Goal: Task Accomplishment & Management: Manage account settings

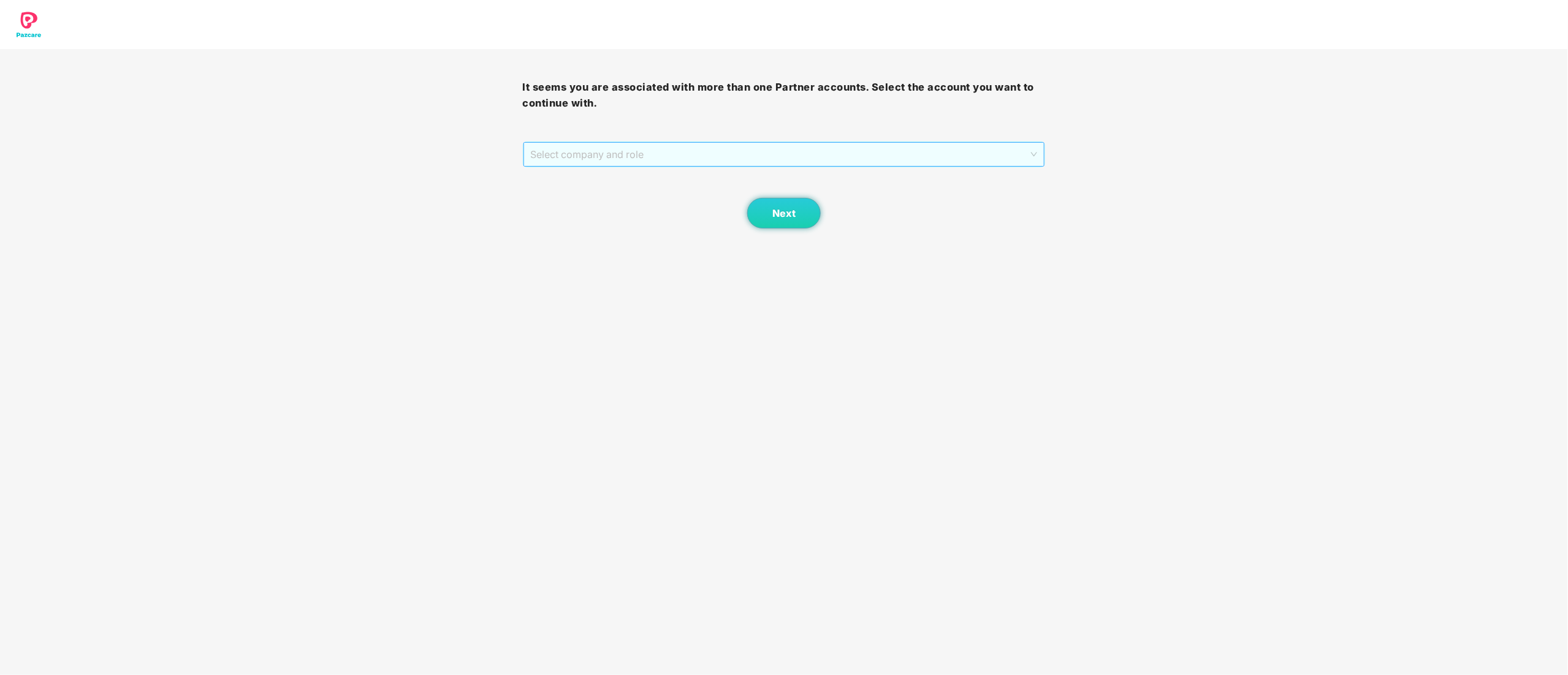
click at [611, 159] on span "Select company and role" at bounding box center [784, 154] width 507 height 23
click at [613, 198] on div "Pazcare - CUSTOMER_SUCCESS" at bounding box center [785, 198] width 508 height 14
click at [787, 208] on span "Next" at bounding box center [784, 213] width 23 height 11
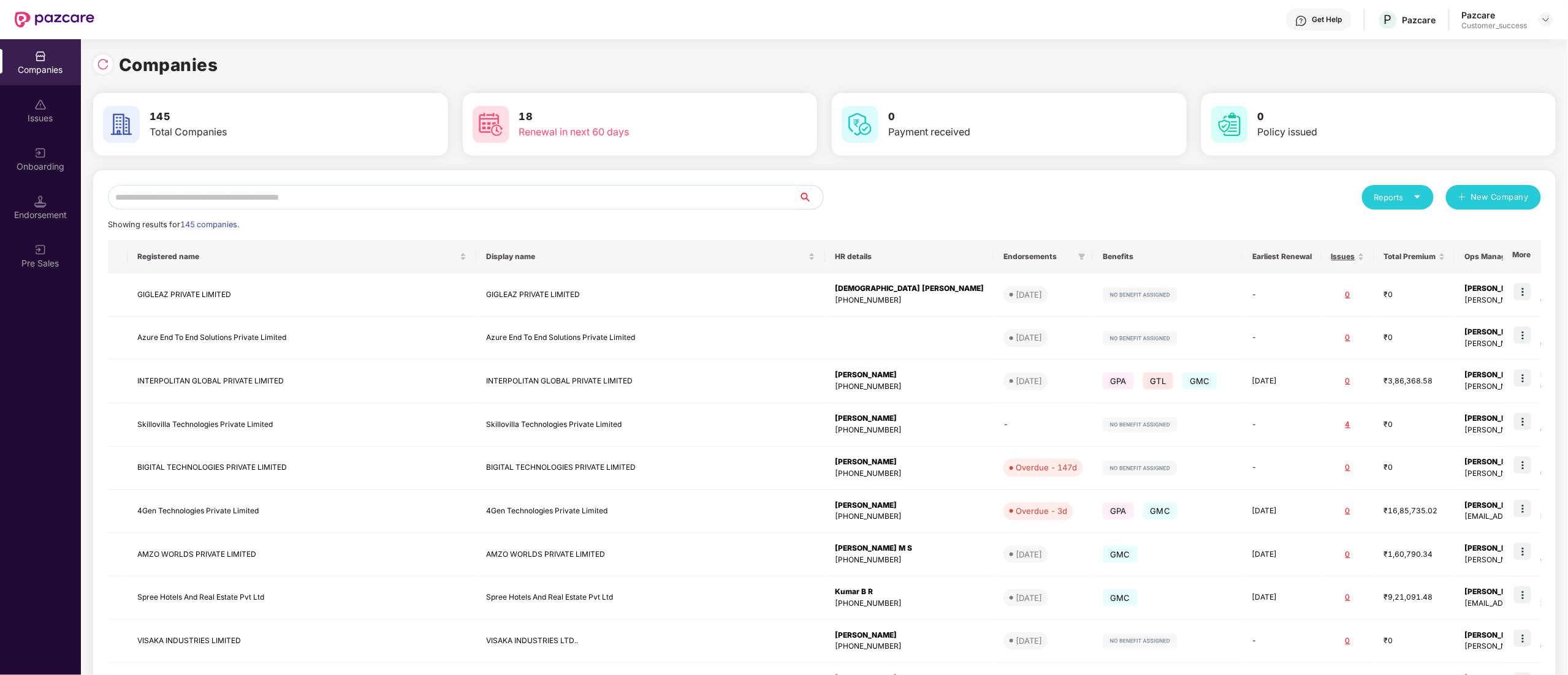
click at [225, 200] on input "text" at bounding box center [453, 197] width 691 height 24
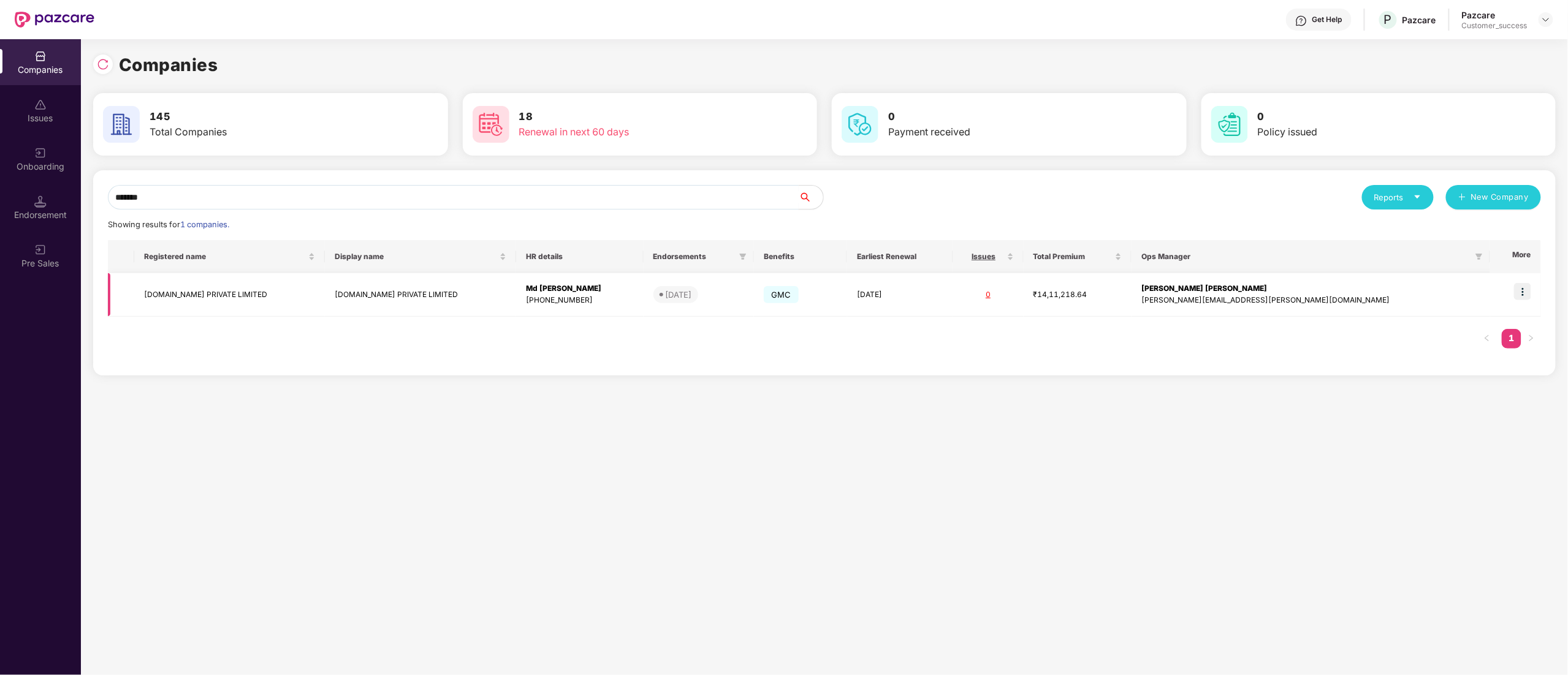
type input "*******"
click at [1526, 292] on img at bounding box center [1523, 291] width 17 height 17
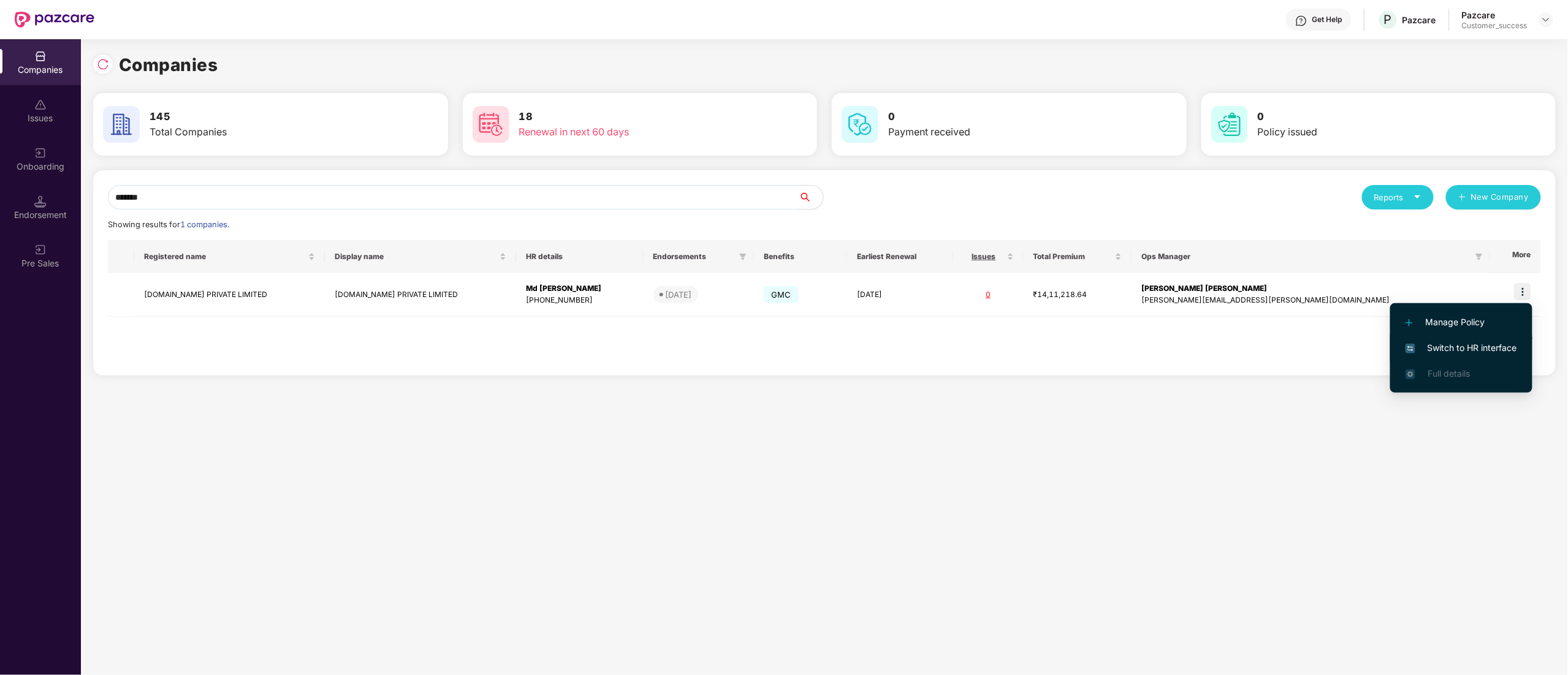
click at [1487, 345] on span "Switch to HR interface" at bounding box center [1461, 347] width 112 height 14
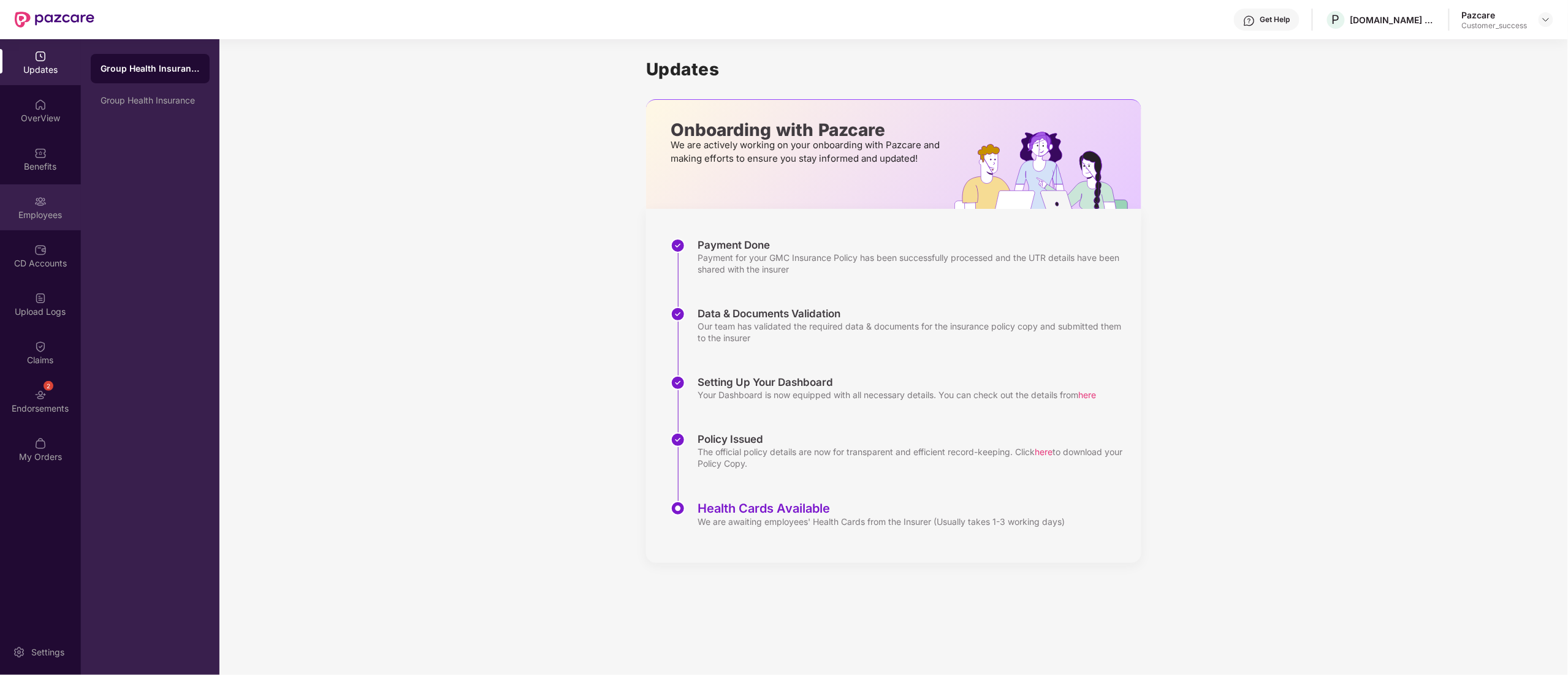
click at [33, 209] on div "Employees" at bounding box center [41, 215] width 81 height 12
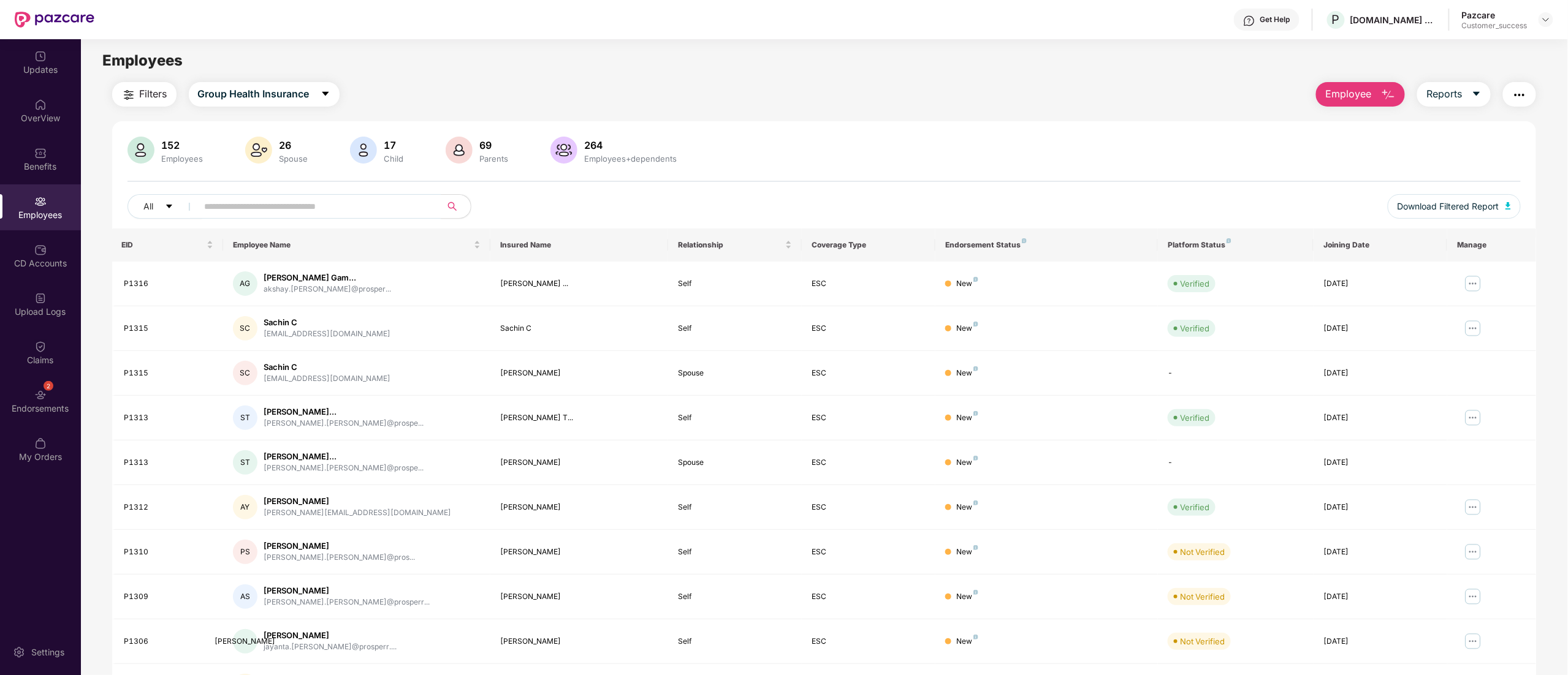
click at [1519, 103] on button "button" at bounding box center [1520, 94] width 33 height 24
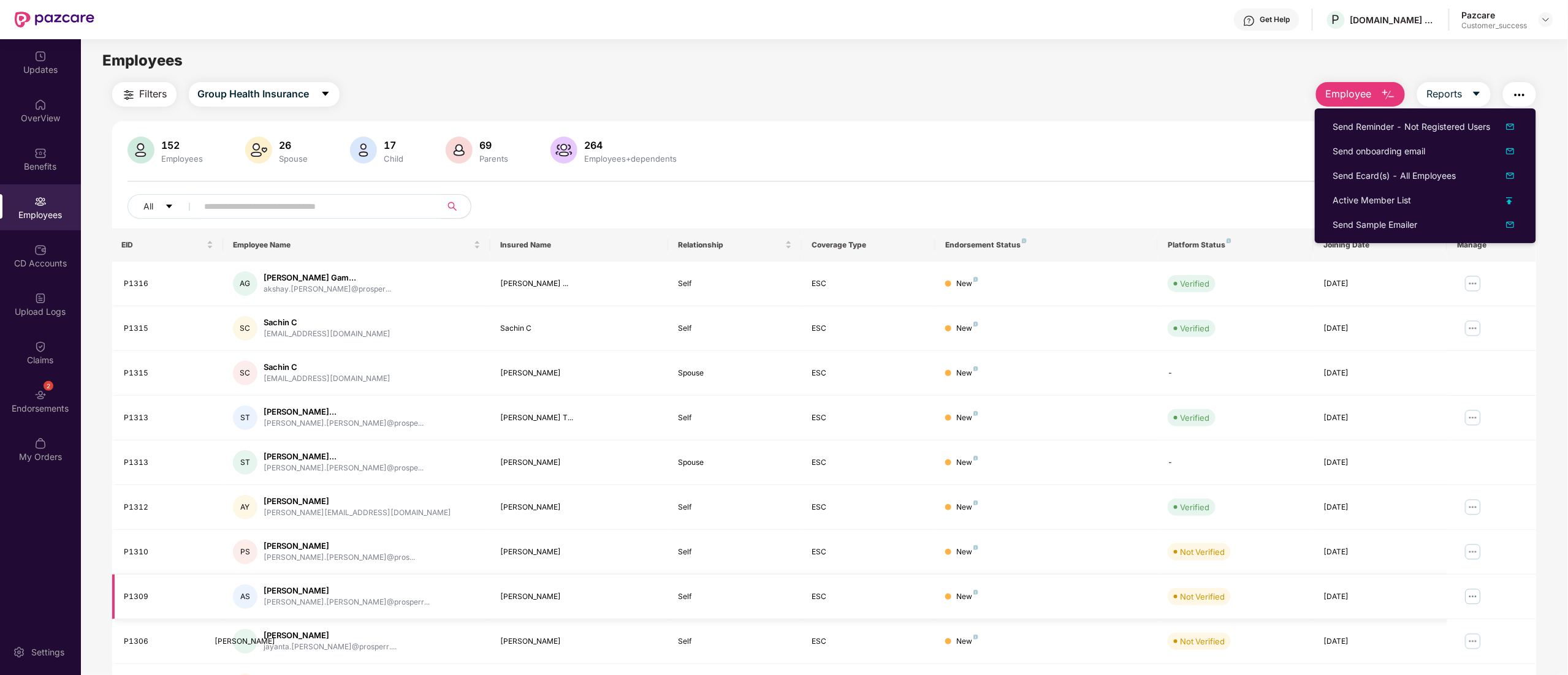
scroll to position [80, 0]
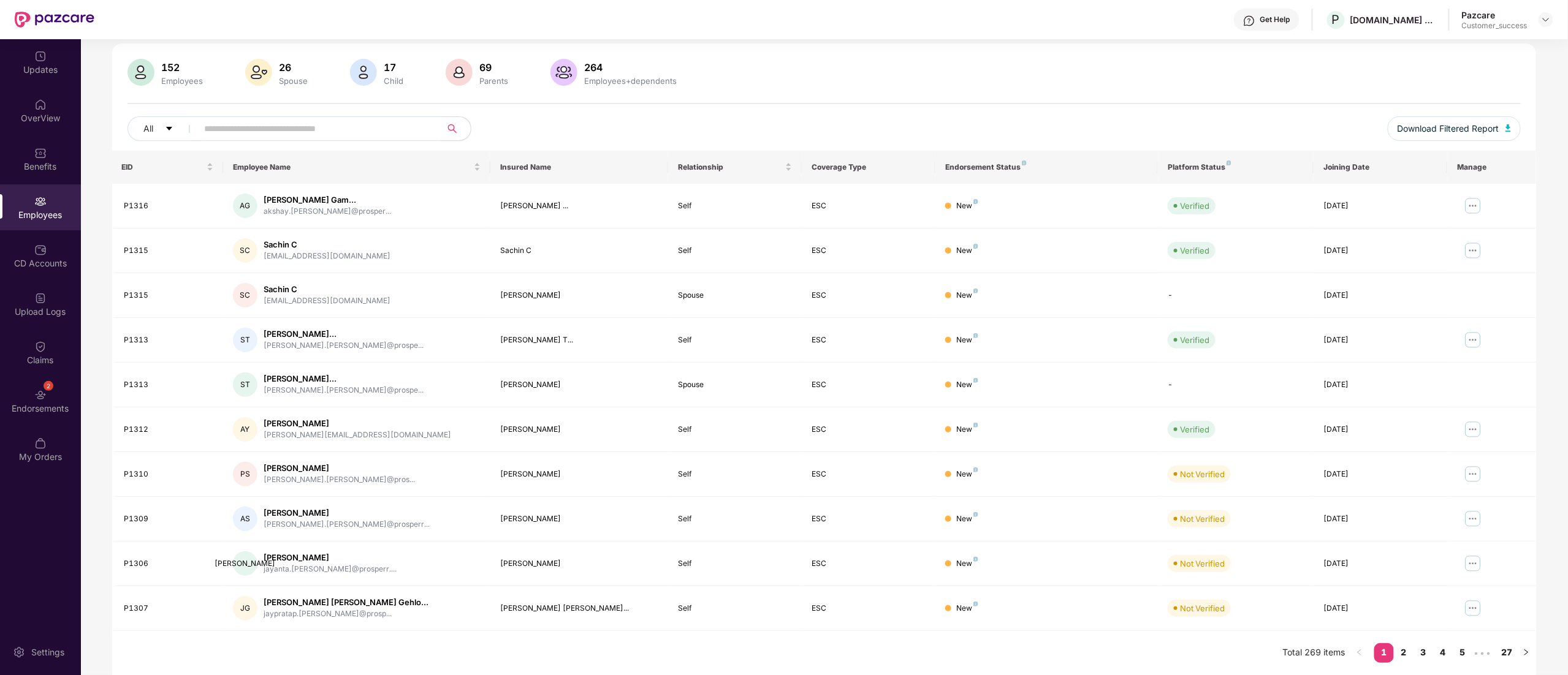
click at [903, 91] on div "152 Employees 26 Spouse 17 Child [DEMOGRAPHIC_DATA] Parents 264 Employees+depen…" at bounding box center [825, 104] width 1424 height 92
click at [1404, 648] on link "2" at bounding box center [1404, 653] width 20 height 18
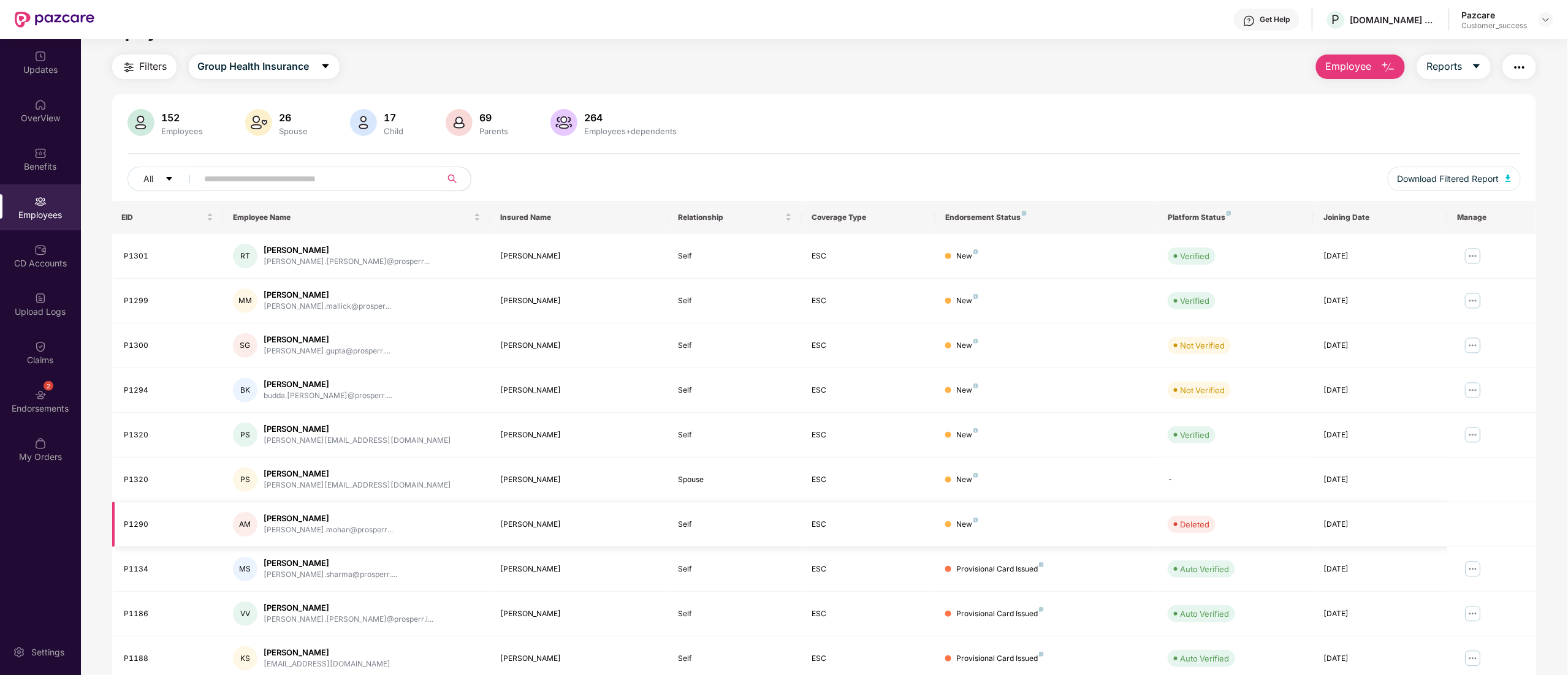
scroll to position [0, 0]
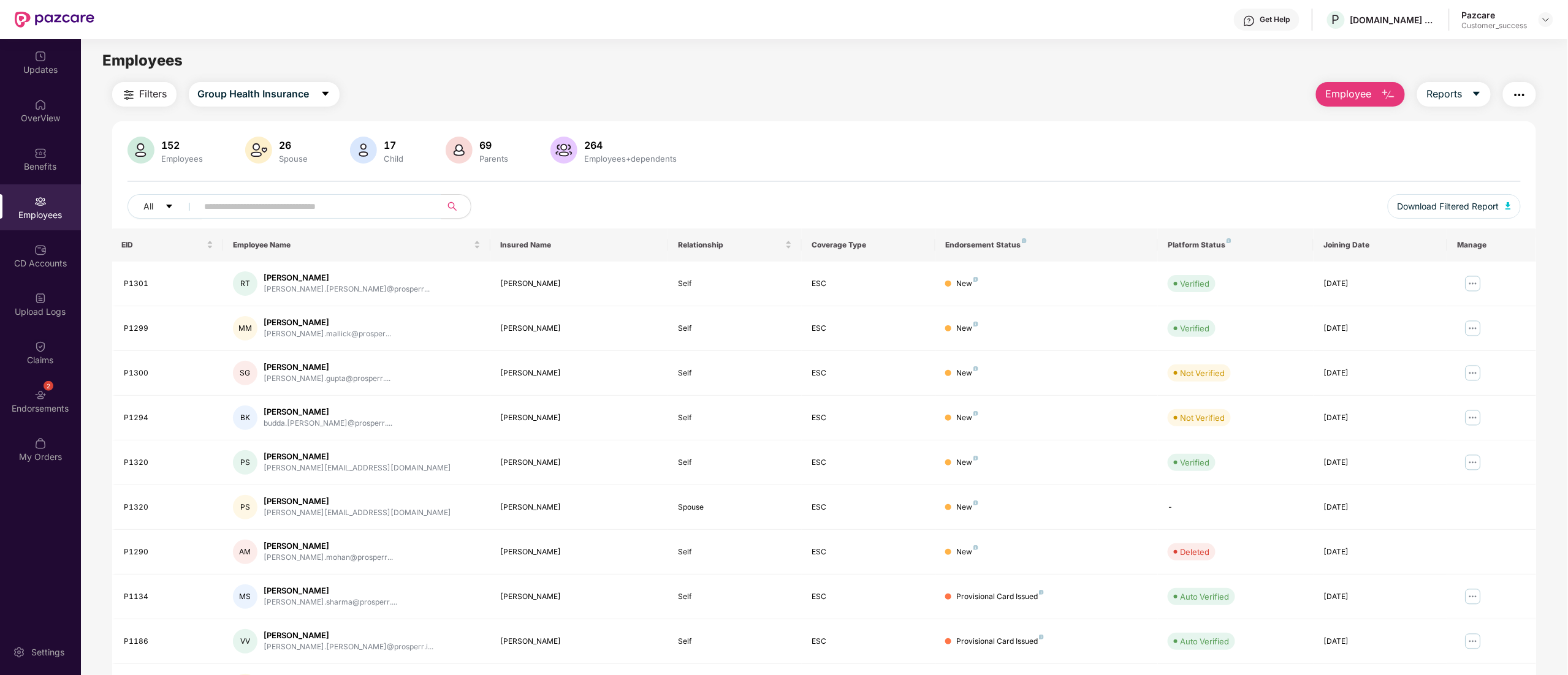
click at [1519, 94] on img "button" at bounding box center [1520, 94] width 15 height 15
click at [734, 90] on div "Filters Group Health Insurance Employee Reports" at bounding box center [825, 94] width 1424 height 24
click at [240, 90] on span "Group Health Insurance" at bounding box center [254, 94] width 112 height 16
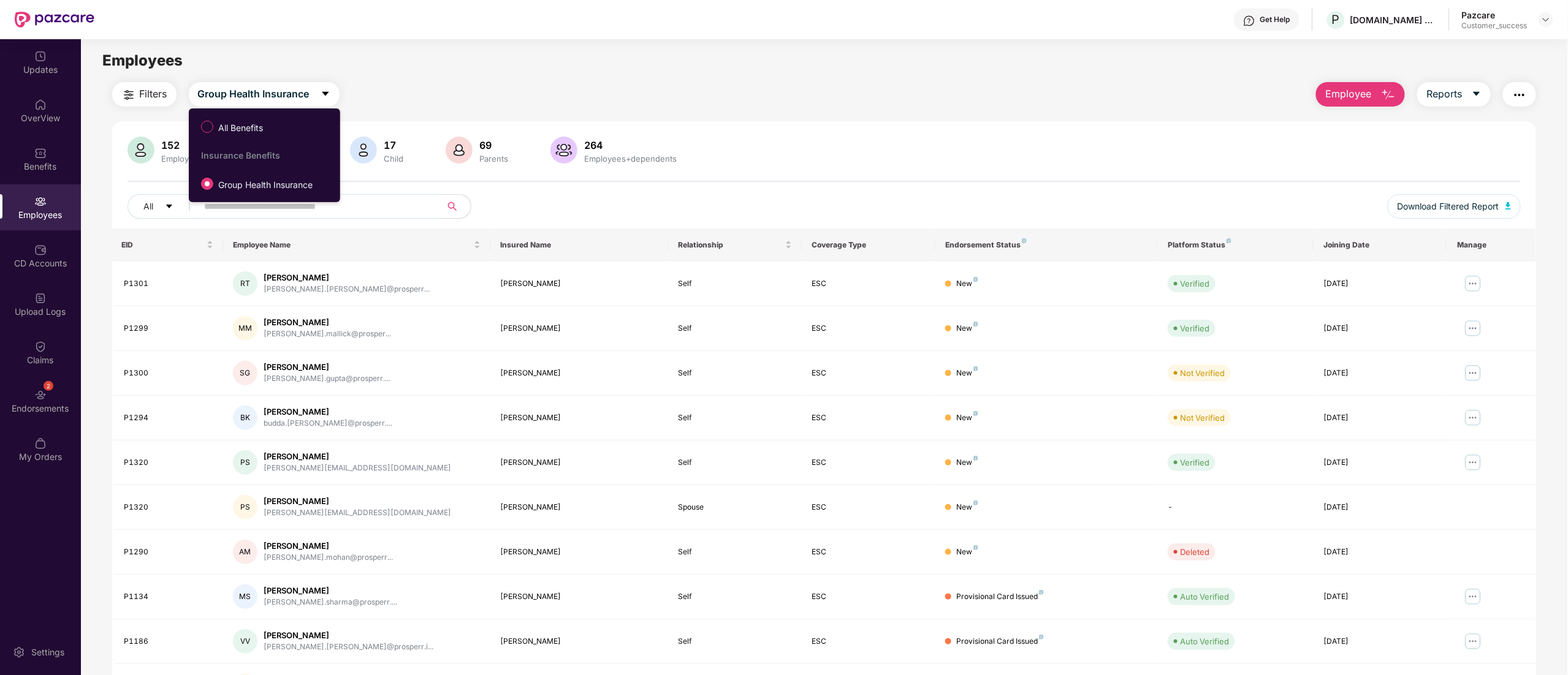
click at [548, 87] on div "Filters Group Health Insurance Employee Reports" at bounding box center [825, 94] width 1424 height 24
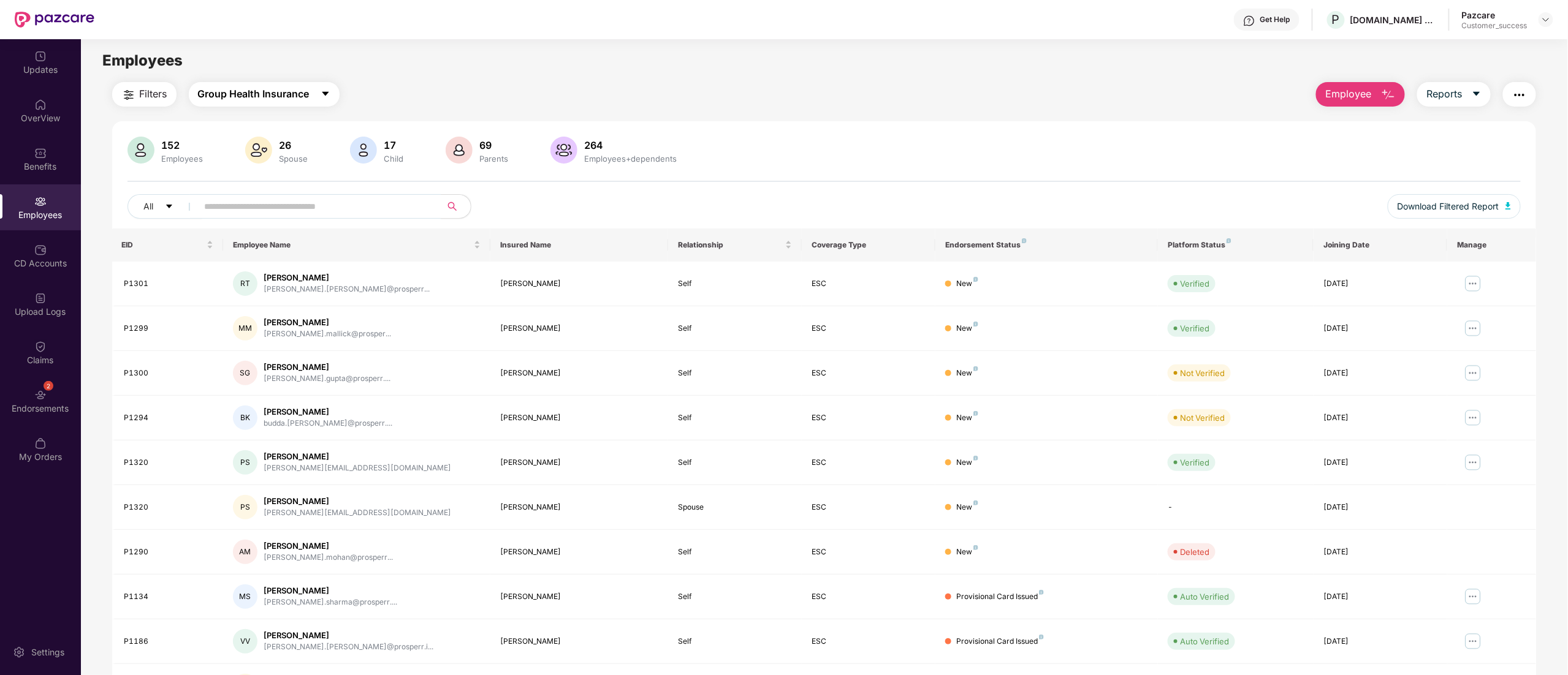
click at [265, 82] on button "Group Health Insurance" at bounding box center [264, 94] width 151 height 24
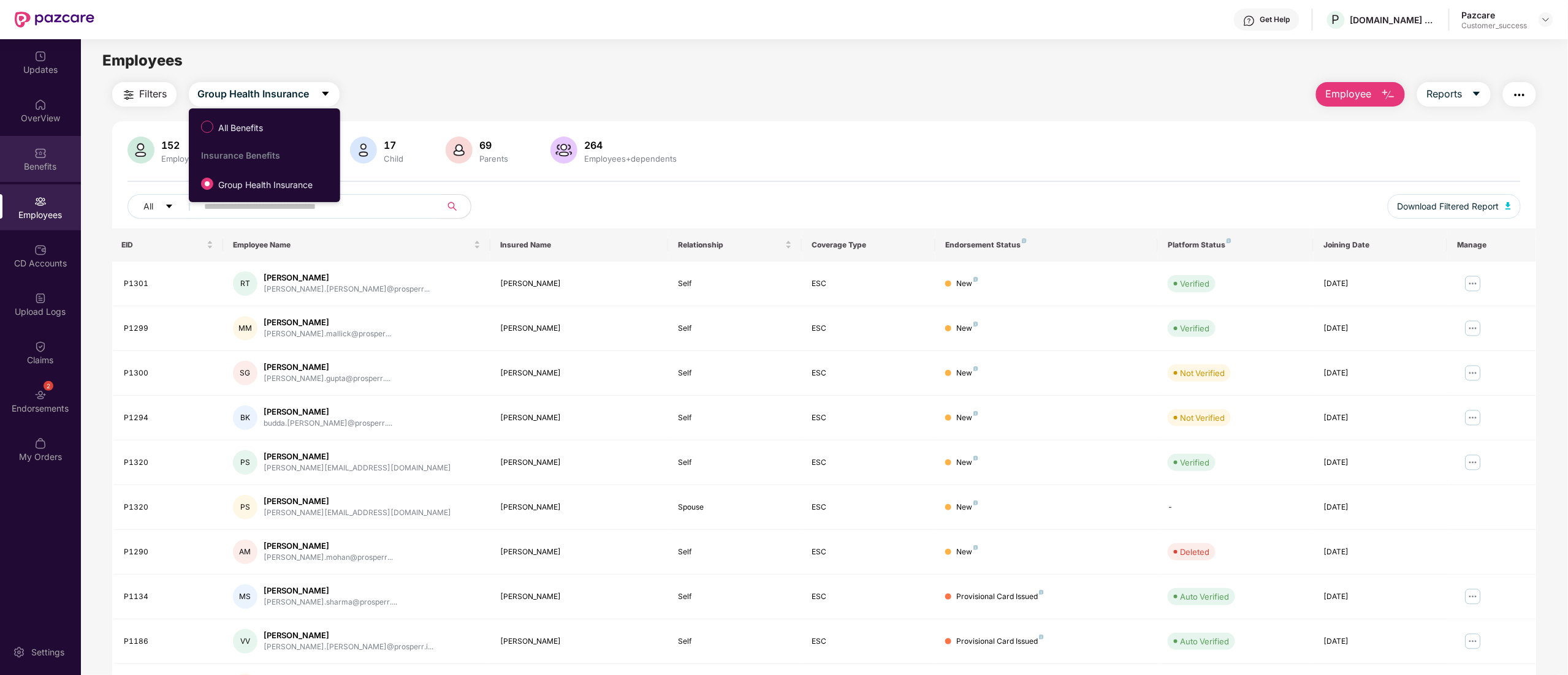
click at [34, 164] on div "Benefits" at bounding box center [41, 166] width 81 height 12
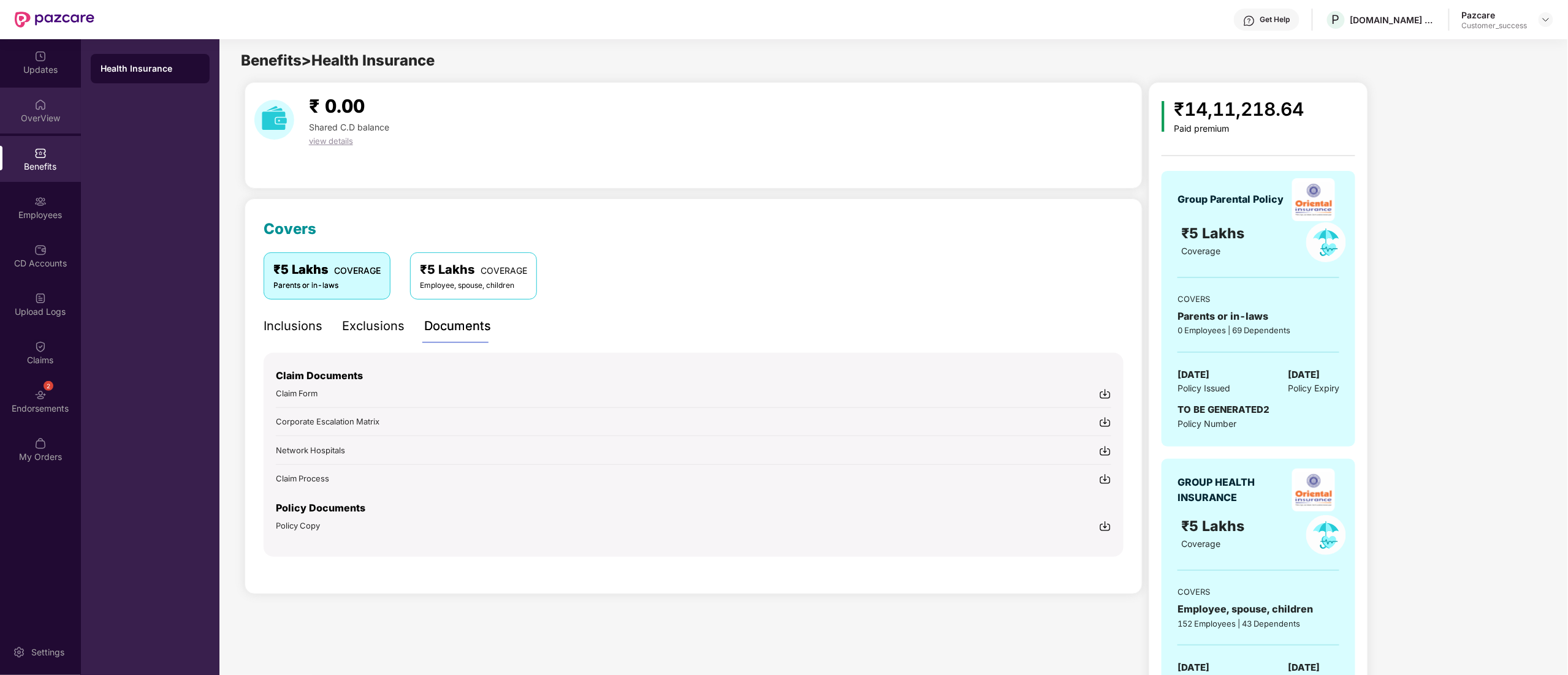
click at [43, 90] on div "OverView" at bounding box center [41, 110] width 81 height 46
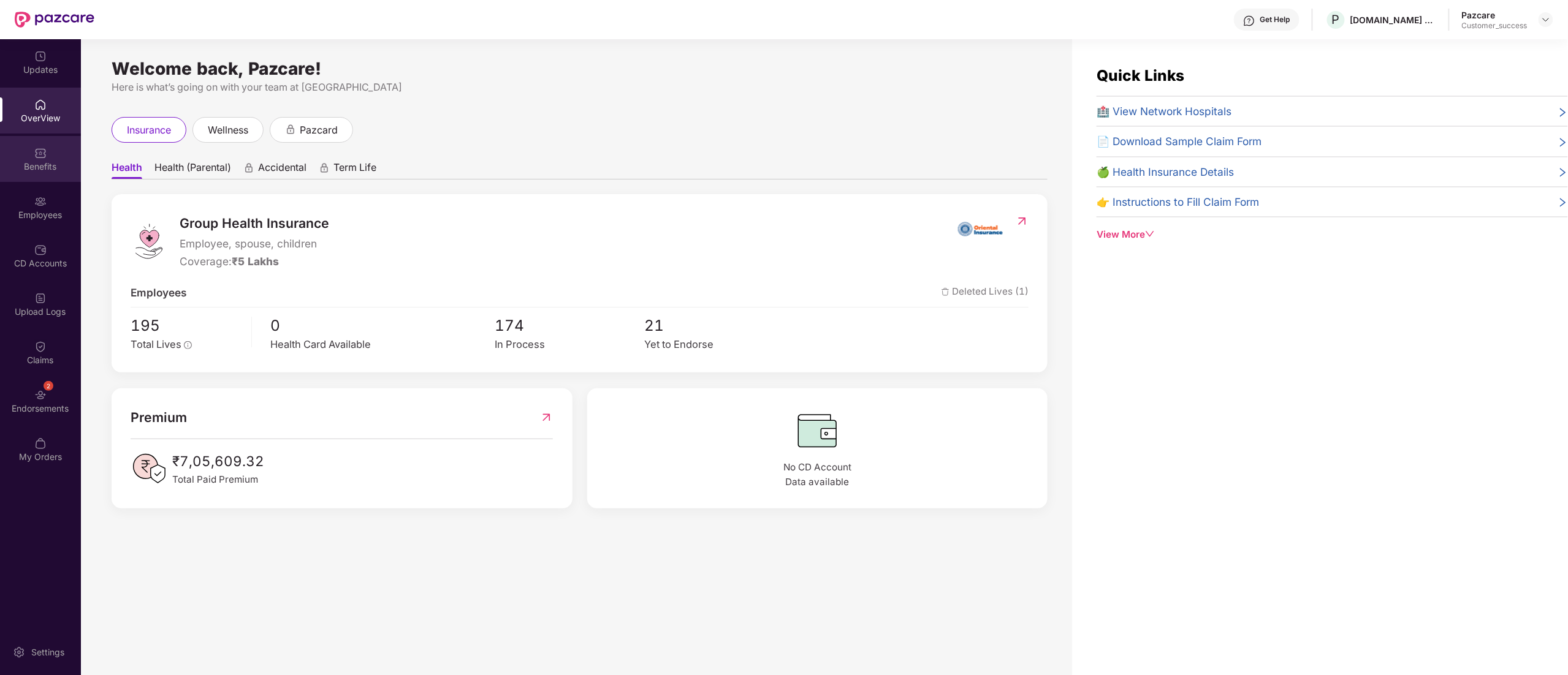
click at [33, 158] on div "Benefits" at bounding box center [41, 158] width 81 height 46
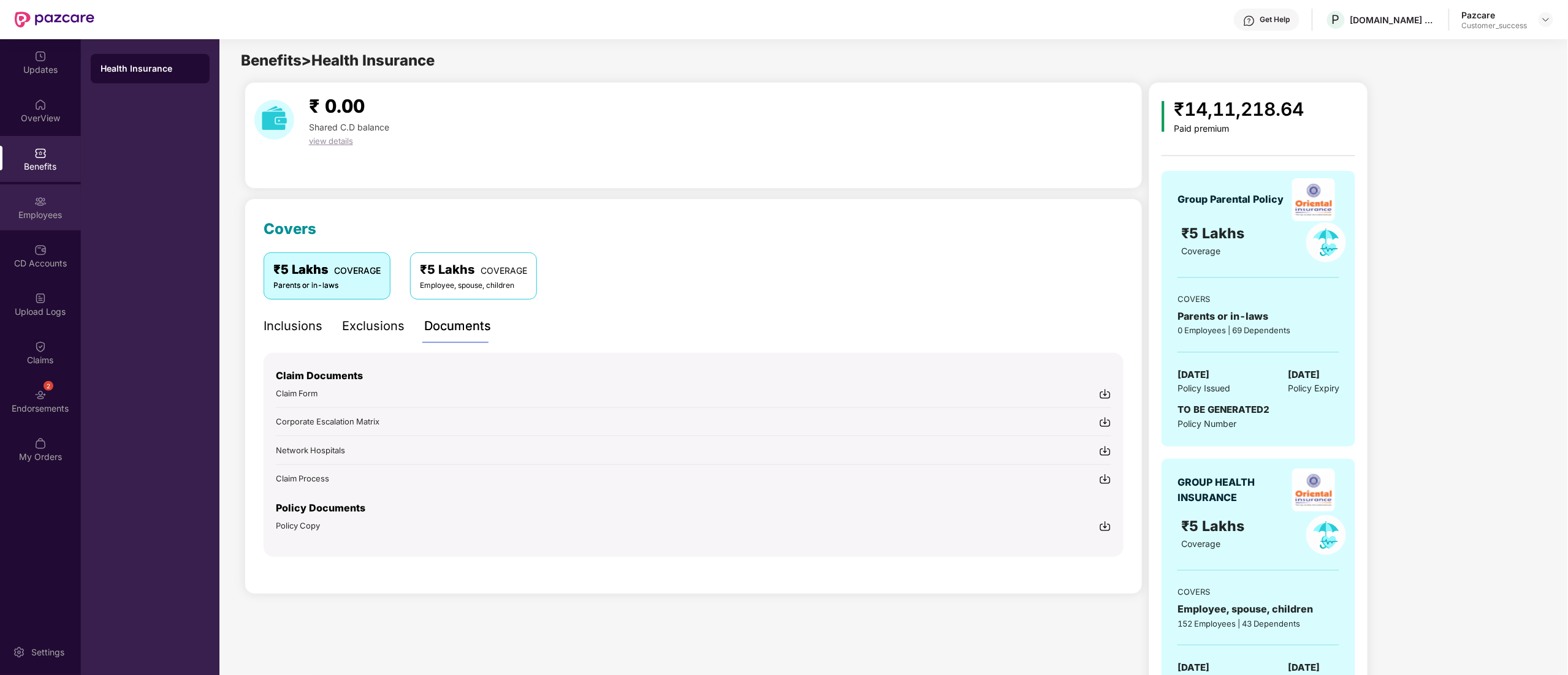
click at [27, 215] on div "Employees" at bounding box center [41, 215] width 81 height 12
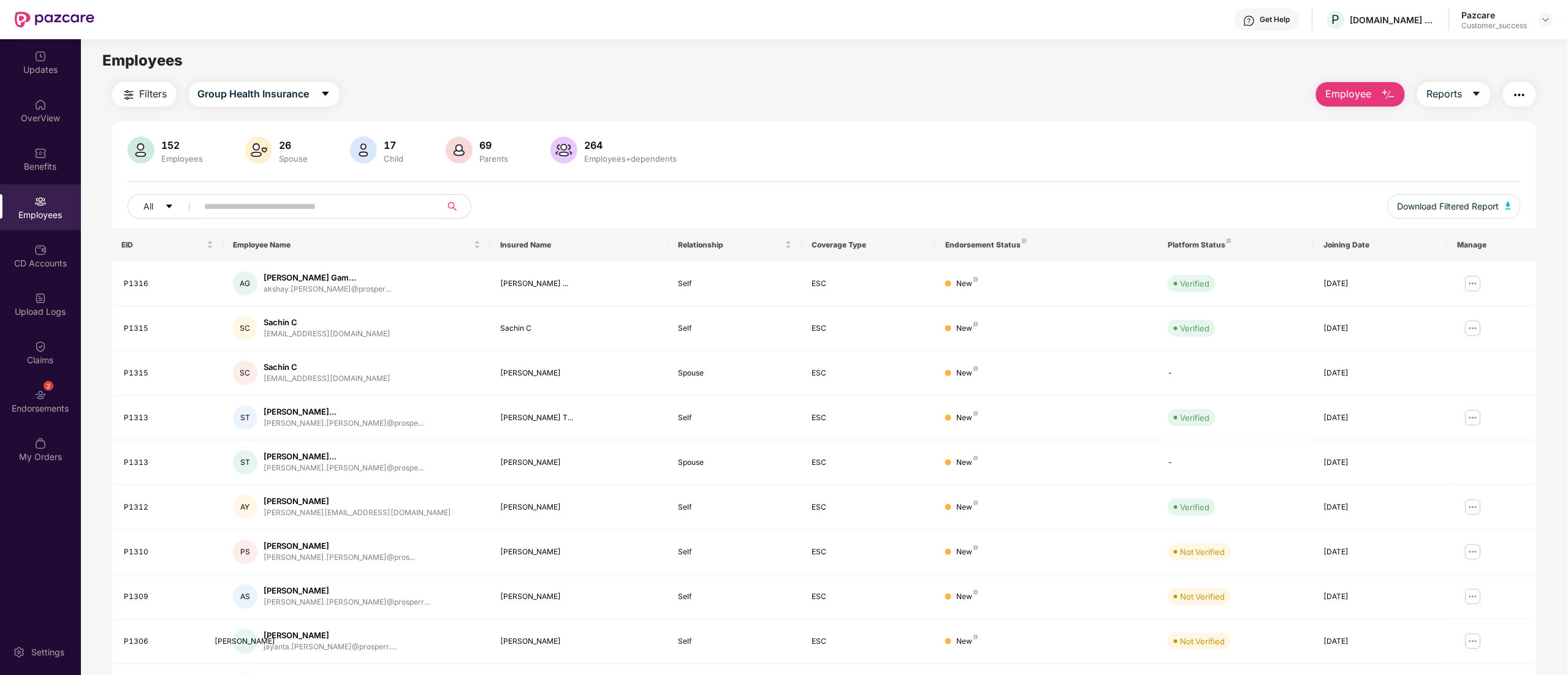
click at [1523, 92] on img "button" at bounding box center [1520, 94] width 15 height 15
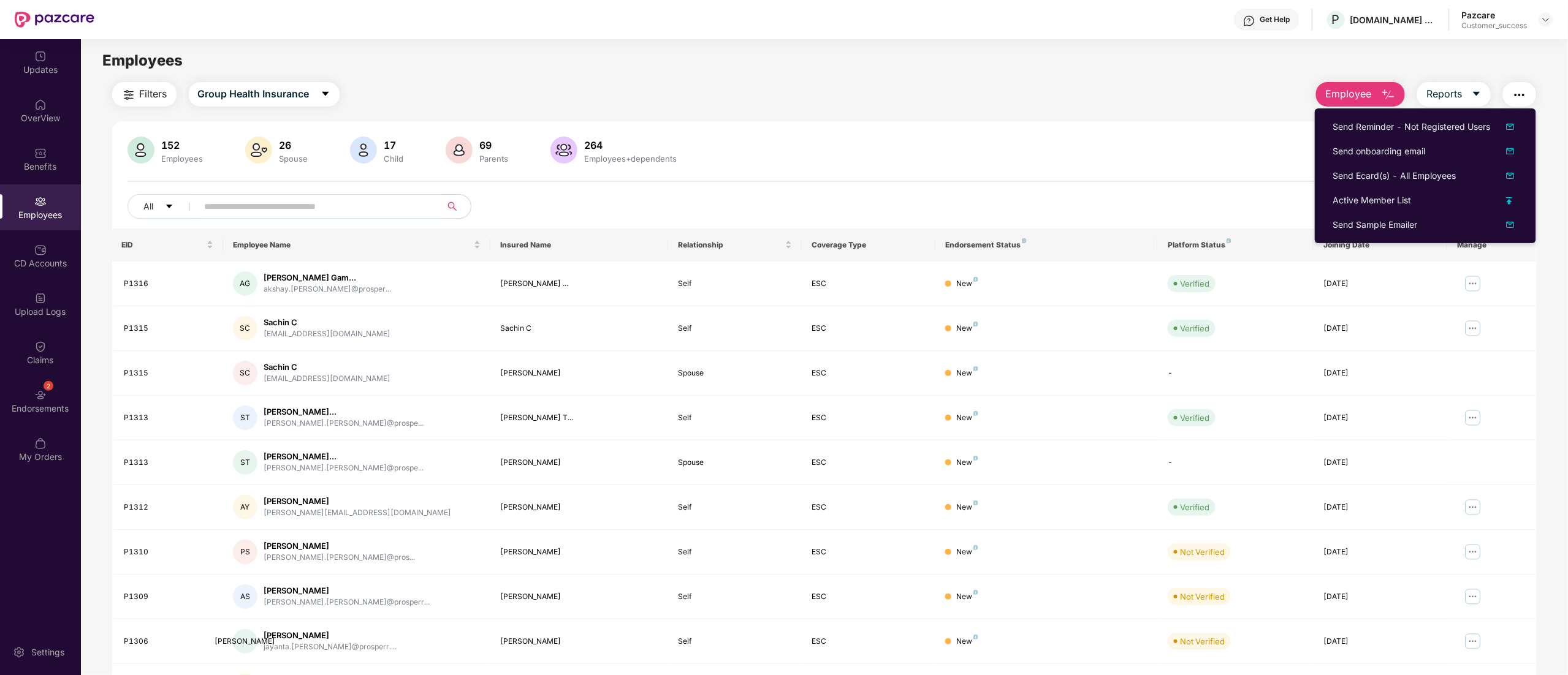
click at [842, 122] on div "152 Employees 26 Spouse 17 Child [DEMOGRAPHIC_DATA] Parents 264 Employees+depen…" at bounding box center [825, 437] width 1424 height 632
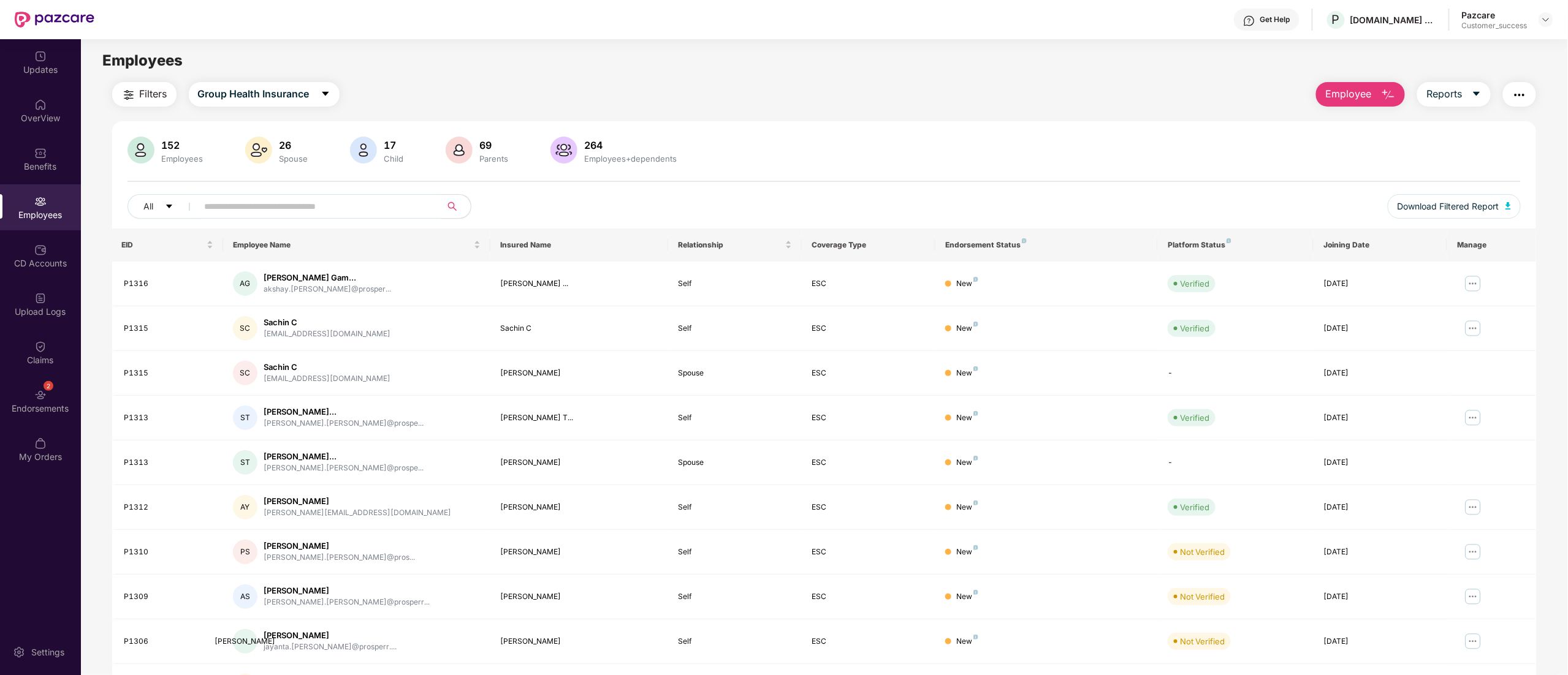
click at [1518, 93] on img "button" at bounding box center [1520, 94] width 15 height 15
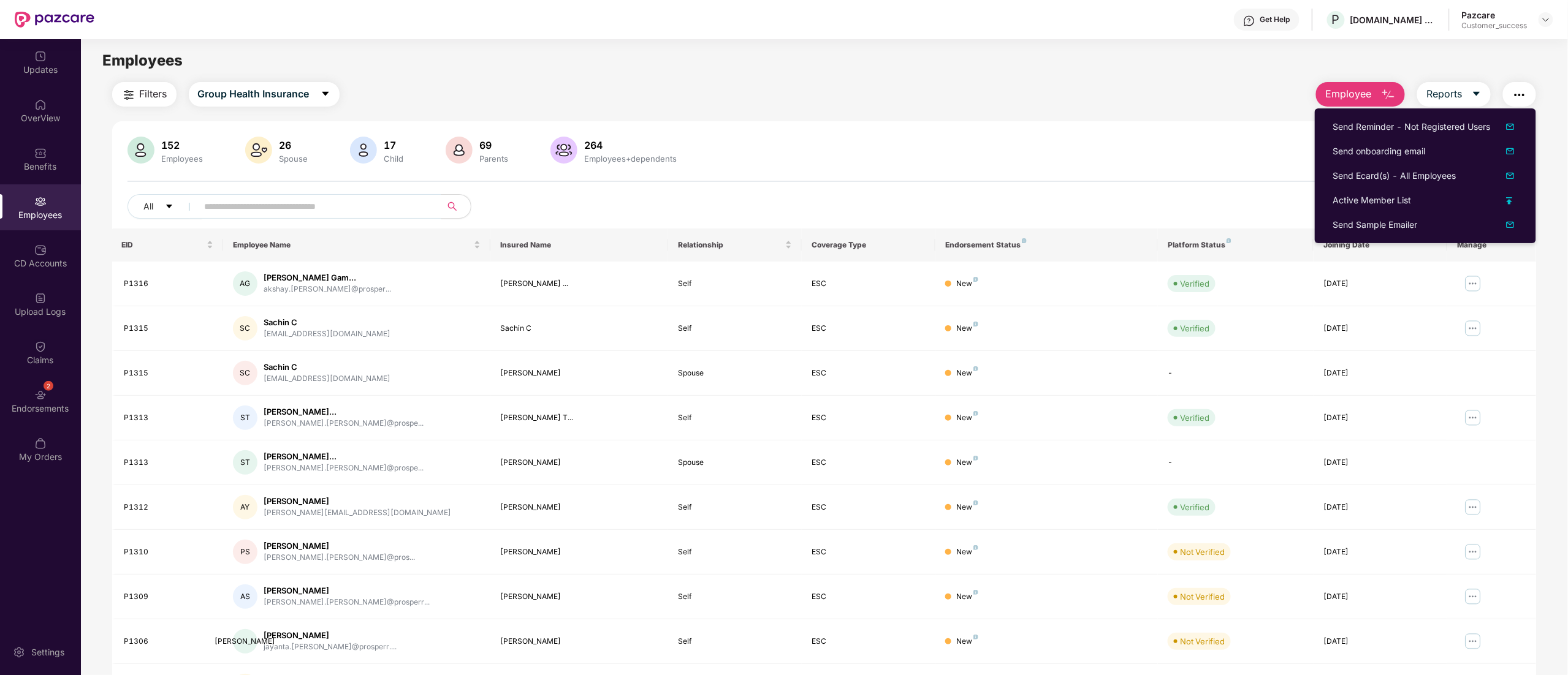
click at [884, 134] on div "152 Employees 26 Spouse 17 Child [DEMOGRAPHIC_DATA] Parents 264 Employees+depen…" at bounding box center [825, 437] width 1424 height 632
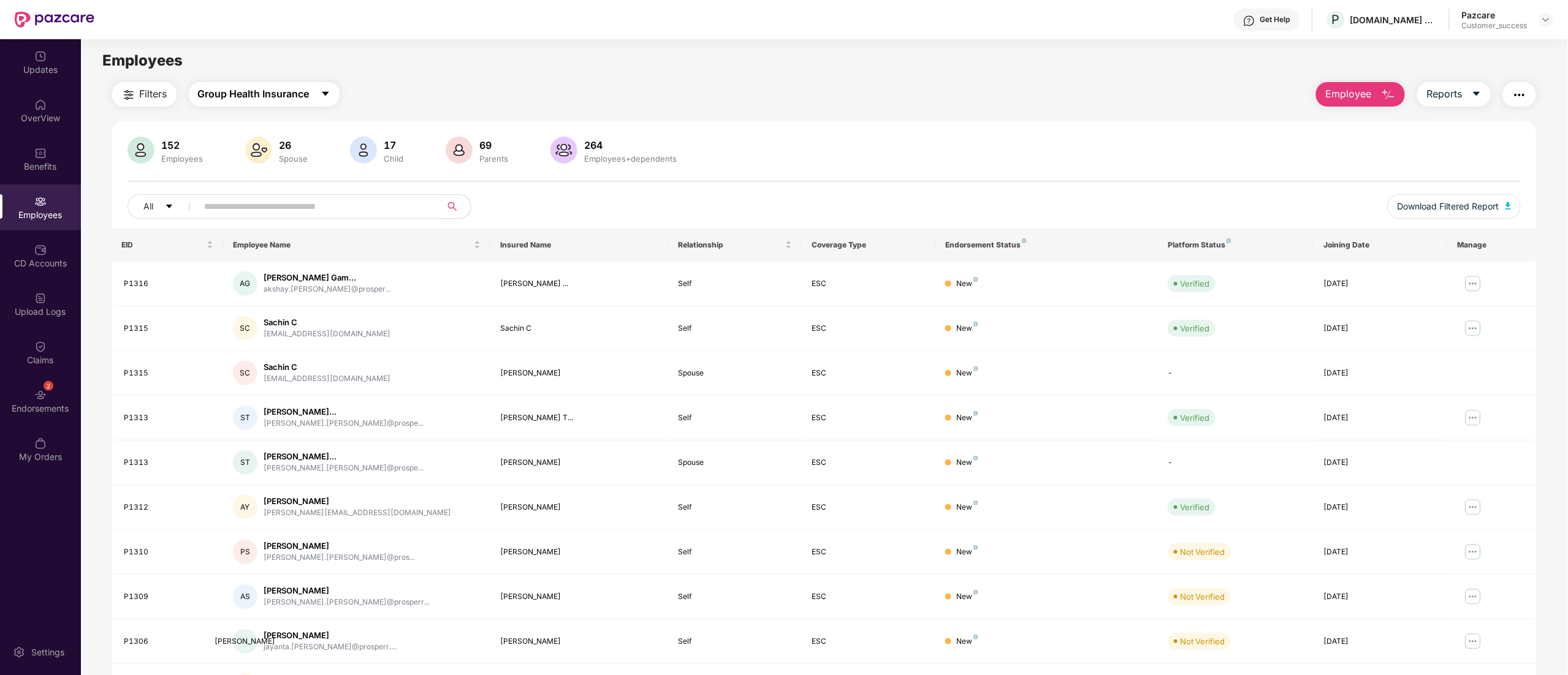
click at [234, 87] on span "Group Health Insurance" at bounding box center [254, 94] width 112 height 16
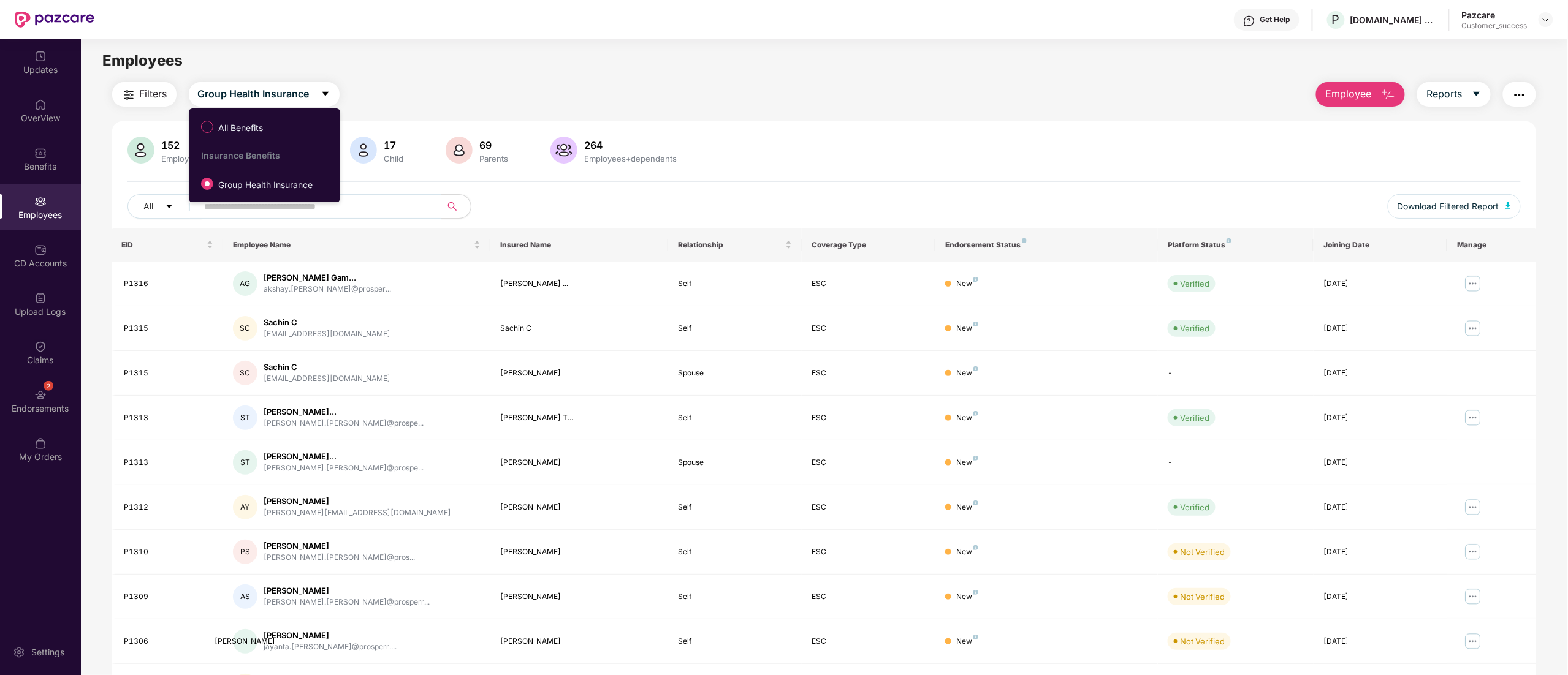
click at [778, 69] on div "Employees" at bounding box center [825, 60] width 1487 height 23
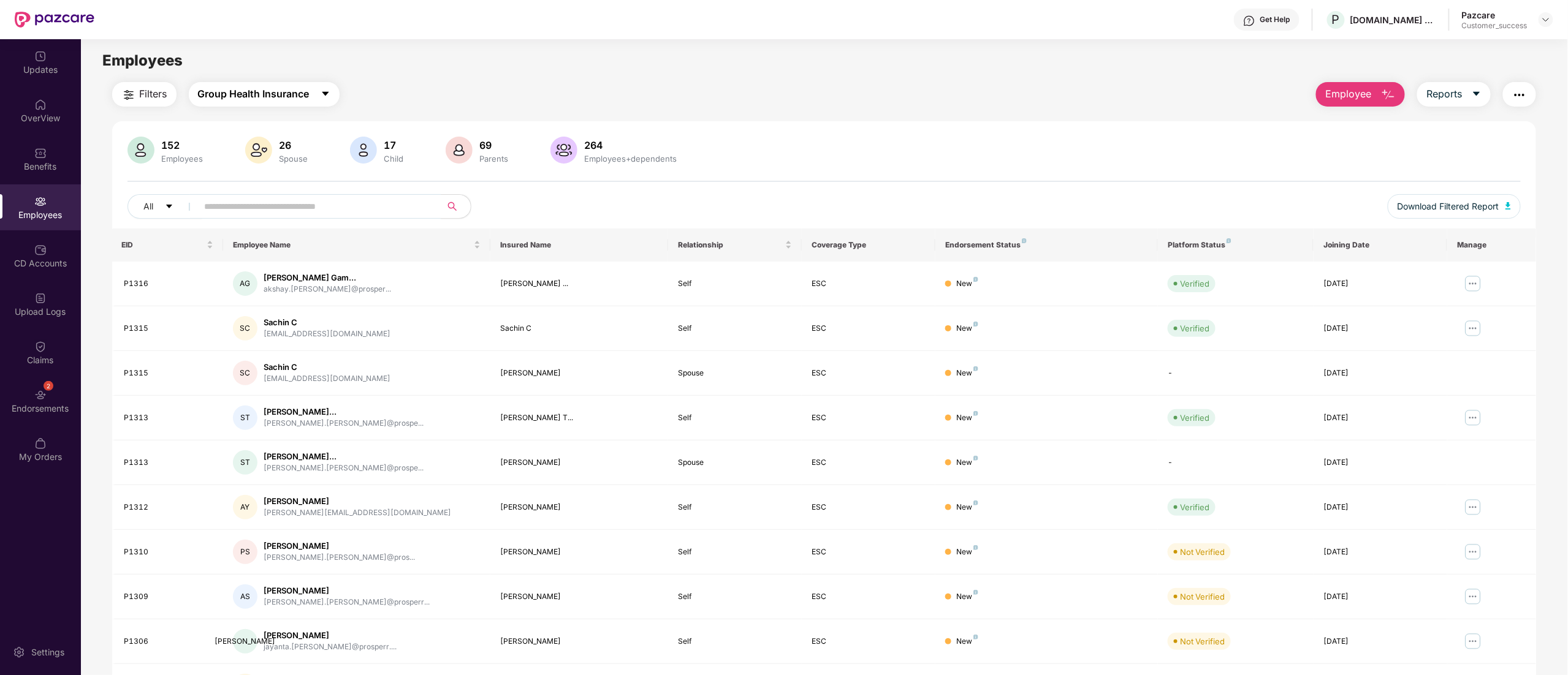
click at [249, 90] on span "Group Health Insurance" at bounding box center [254, 94] width 112 height 16
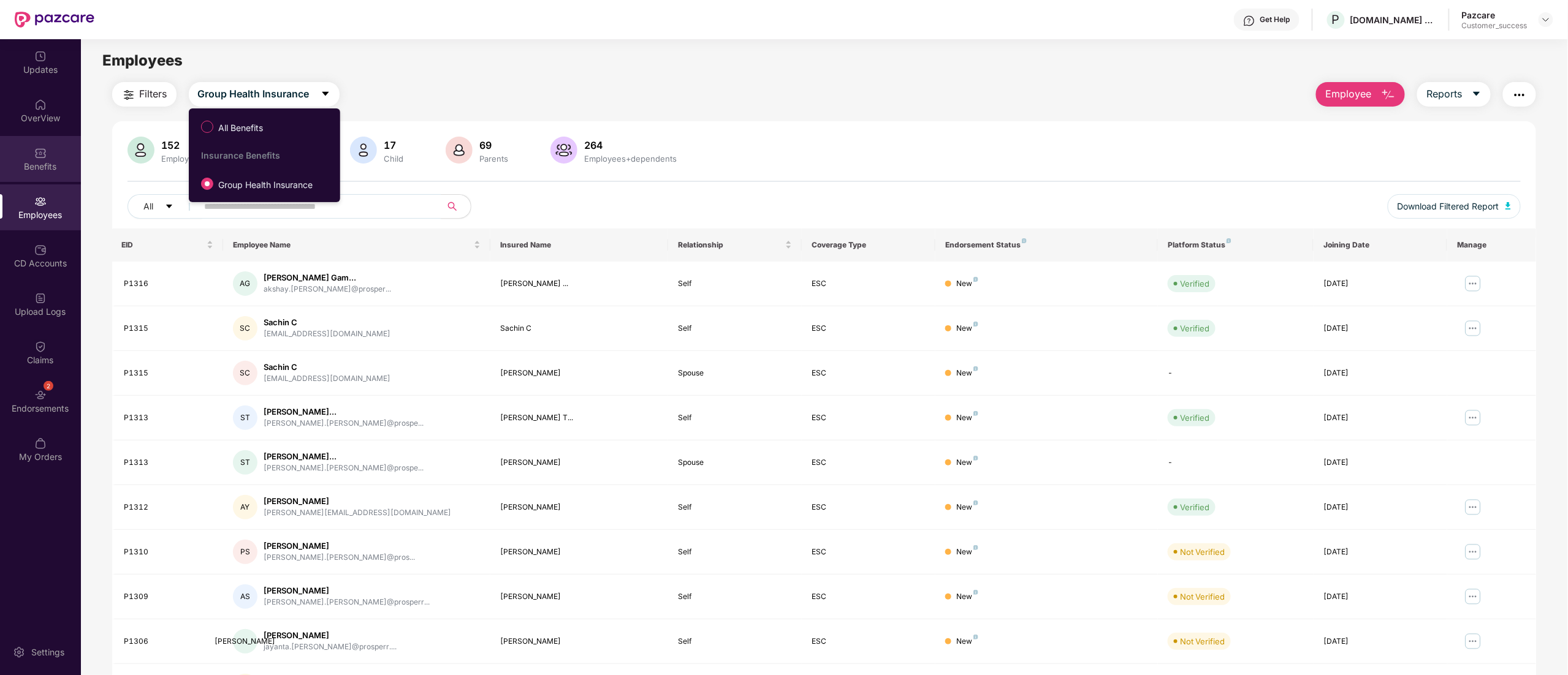
click at [37, 151] on img at bounding box center [40, 153] width 12 height 12
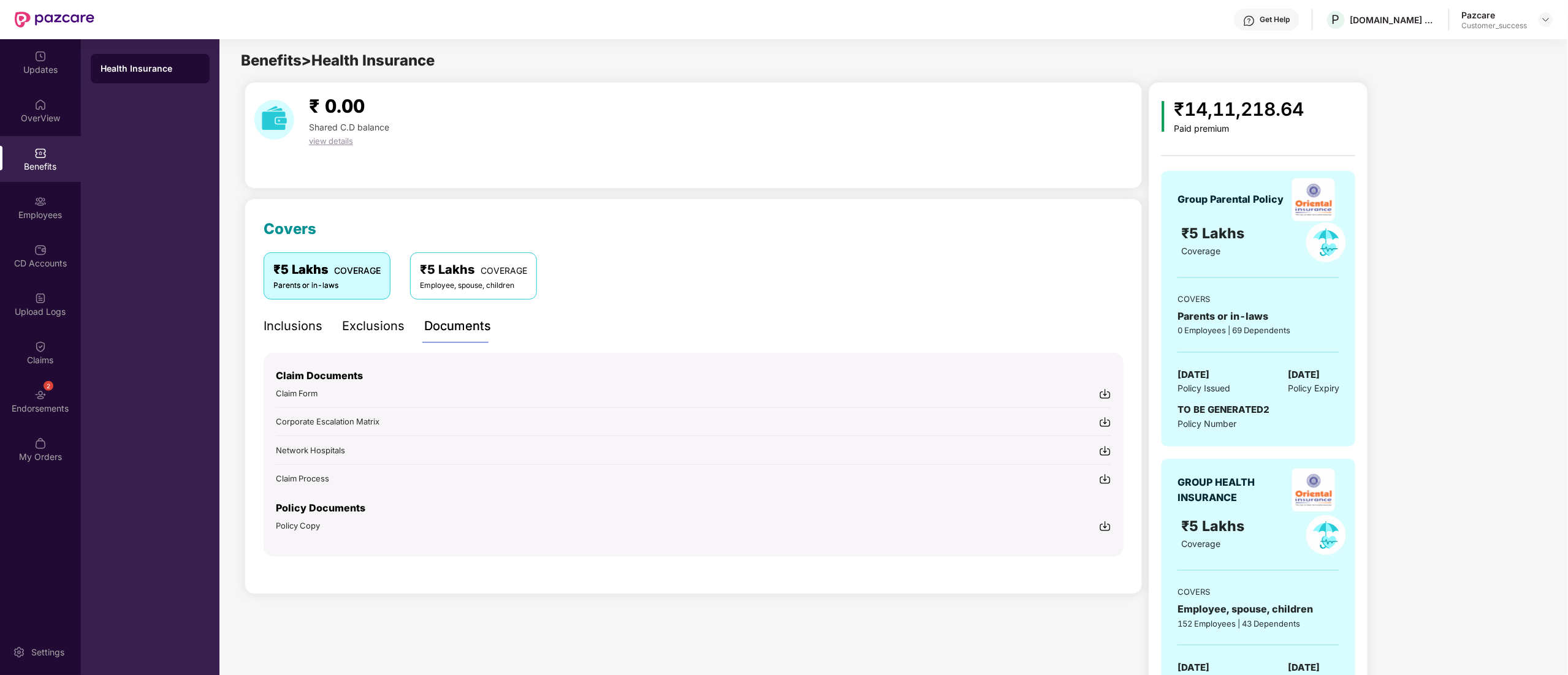
click at [1263, 529] on div "₹5 Lakhs" at bounding box center [1233, 526] width 103 height 22
click at [427, 276] on div "₹5 Lakhs COVERAGE" at bounding box center [473, 270] width 107 height 19
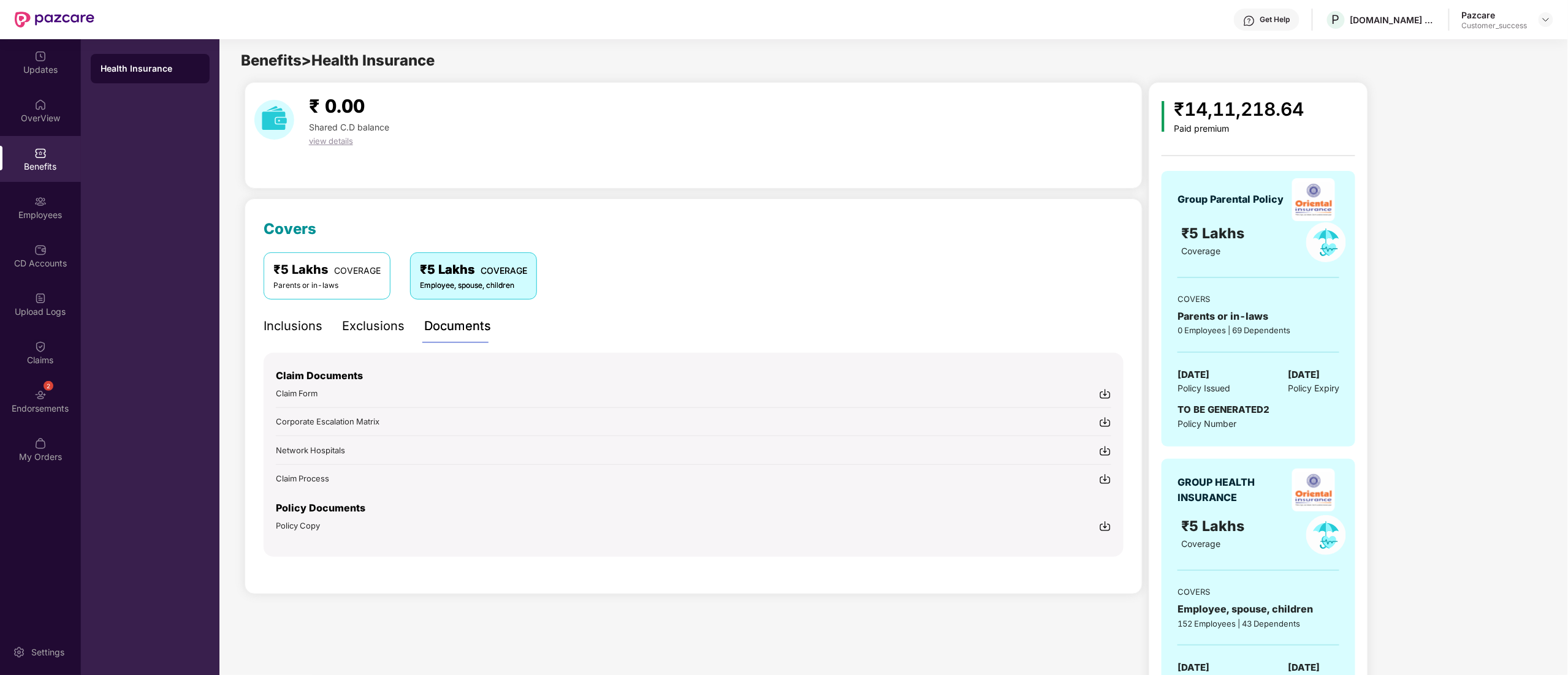
click at [372, 315] on div "Exclusions" at bounding box center [373, 326] width 63 height 33
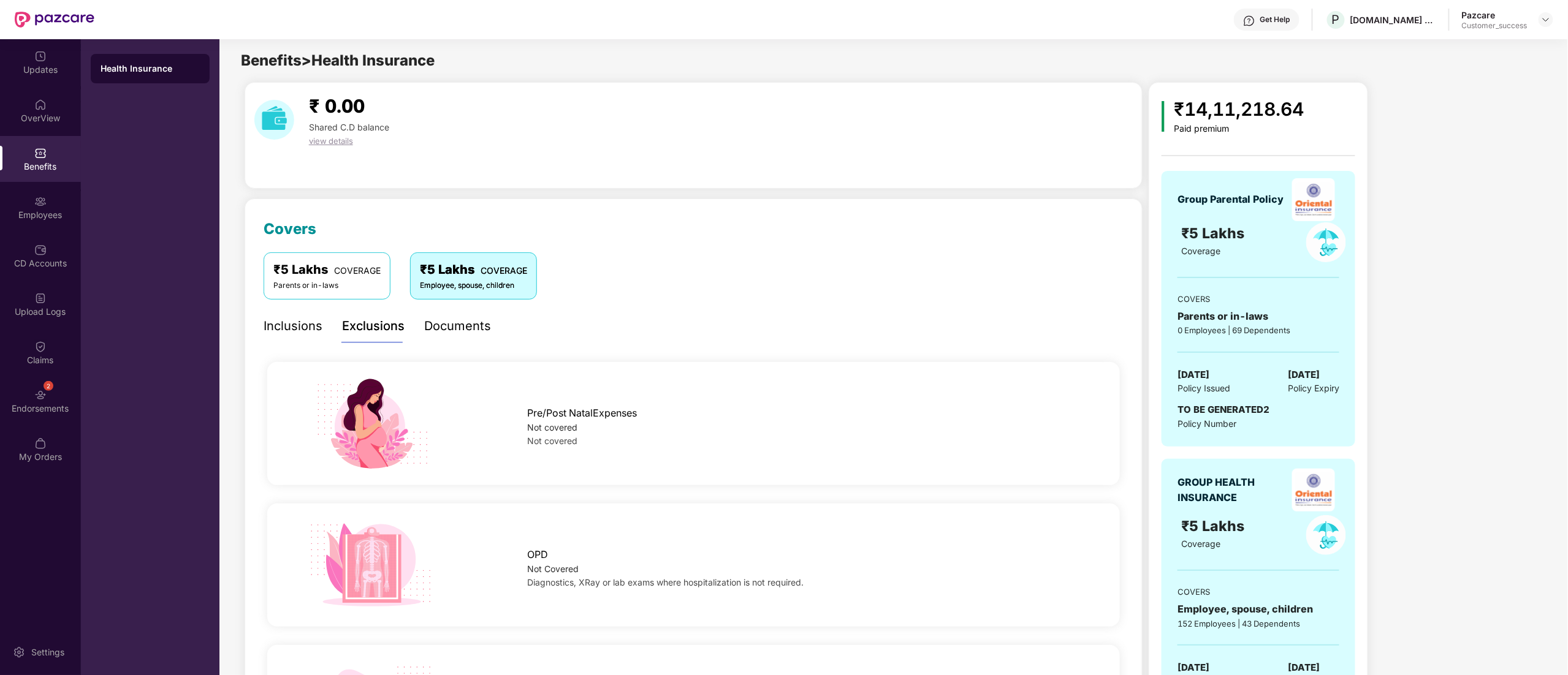
click at [370, 325] on div "Exclusions" at bounding box center [373, 326] width 63 height 19
click at [309, 320] on div "Inclusions" at bounding box center [293, 326] width 59 height 19
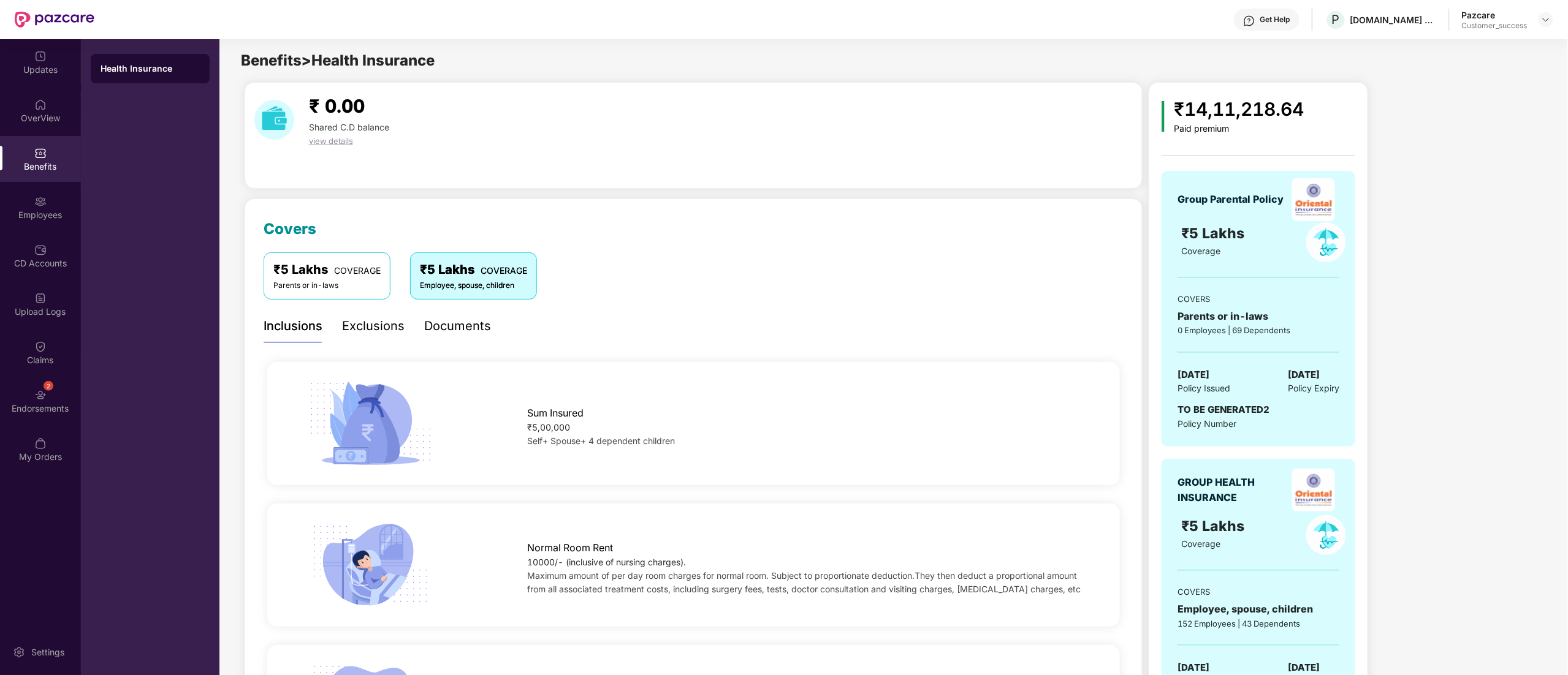
click at [34, 158] on div "Benefits" at bounding box center [41, 158] width 81 height 46
click at [33, 220] on div "Employees" at bounding box center [41, 207] width 81 height 46
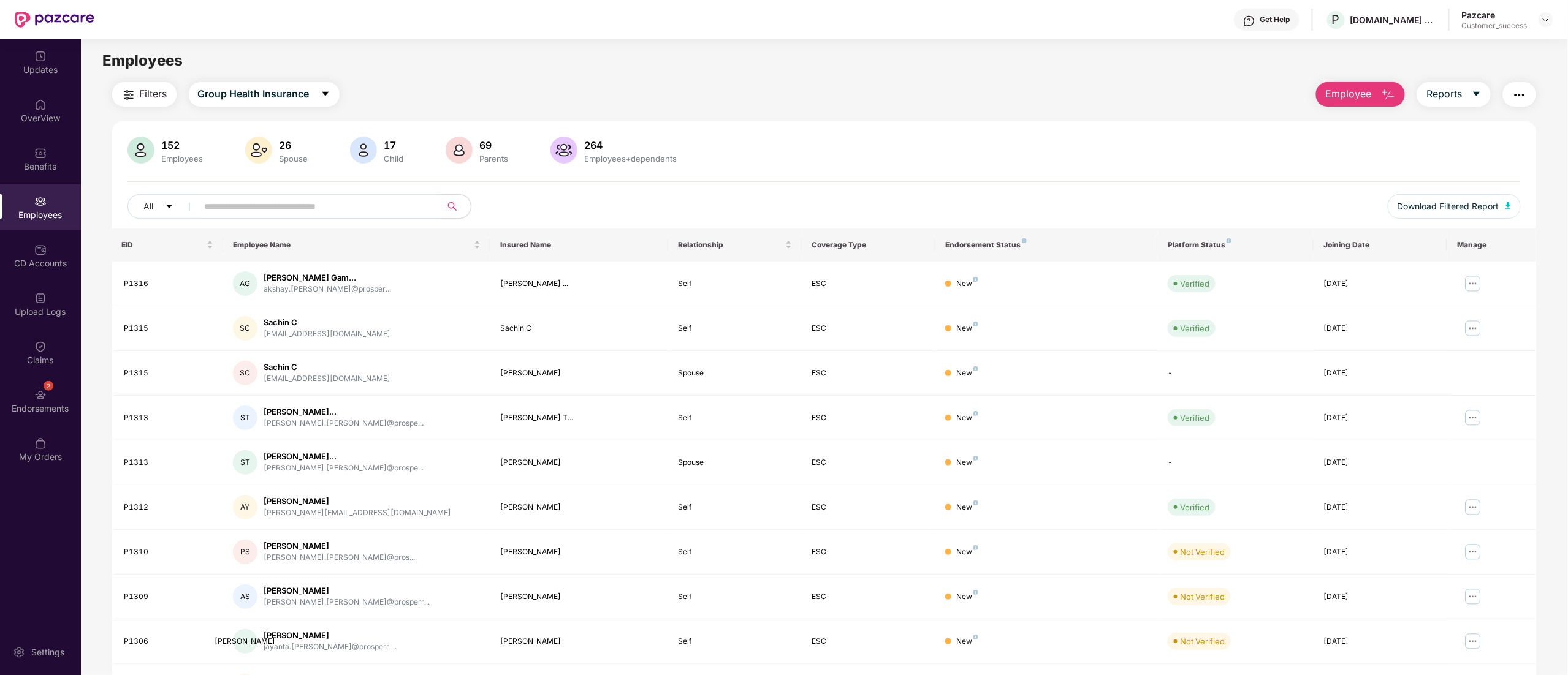
click at [1522, 94] on img "button" at bounding box center [1520, 94] width 15 height 15
click at [1473, 554] on img at bounding box center [1473, 552] width 20 height 20
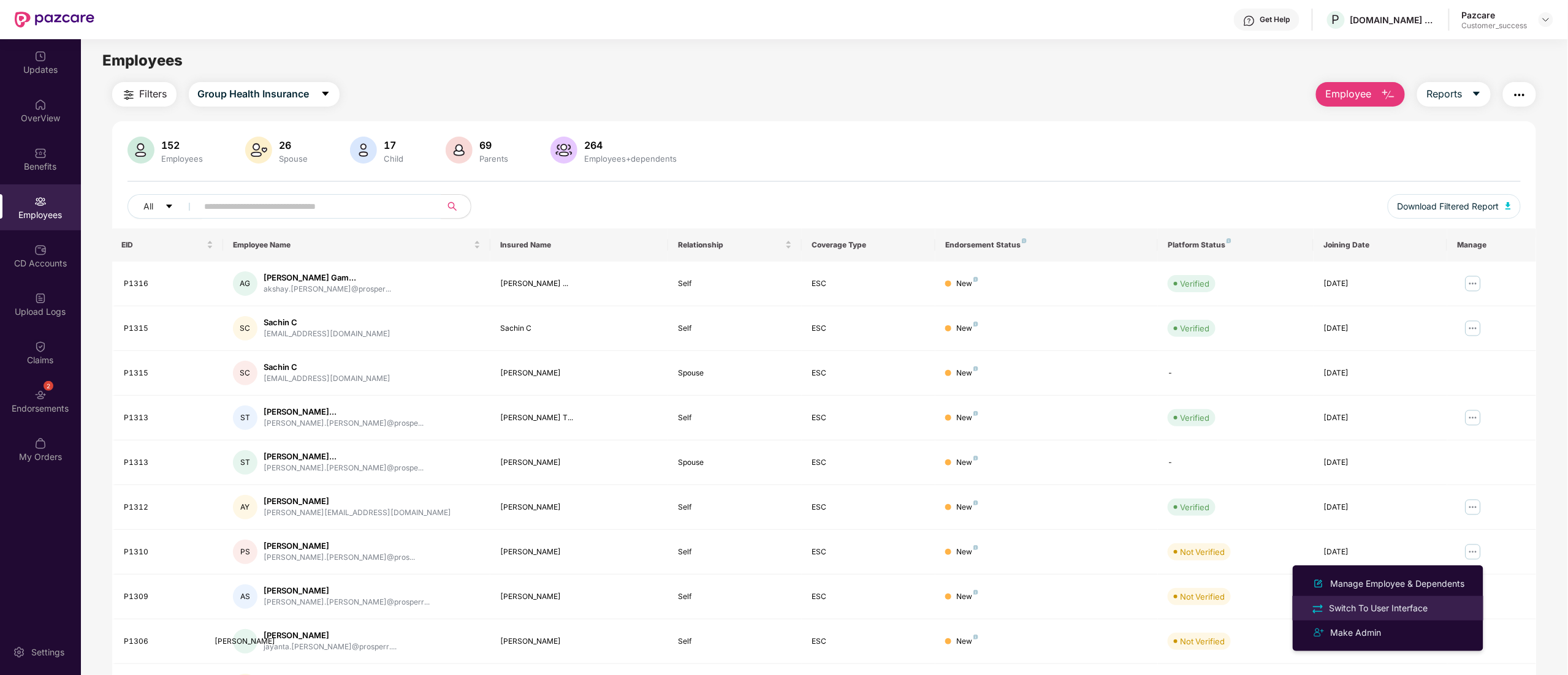
click at [1393, 609] on div "Switch To User Interface" at bounding box center [1379, 608] width 104 height 14
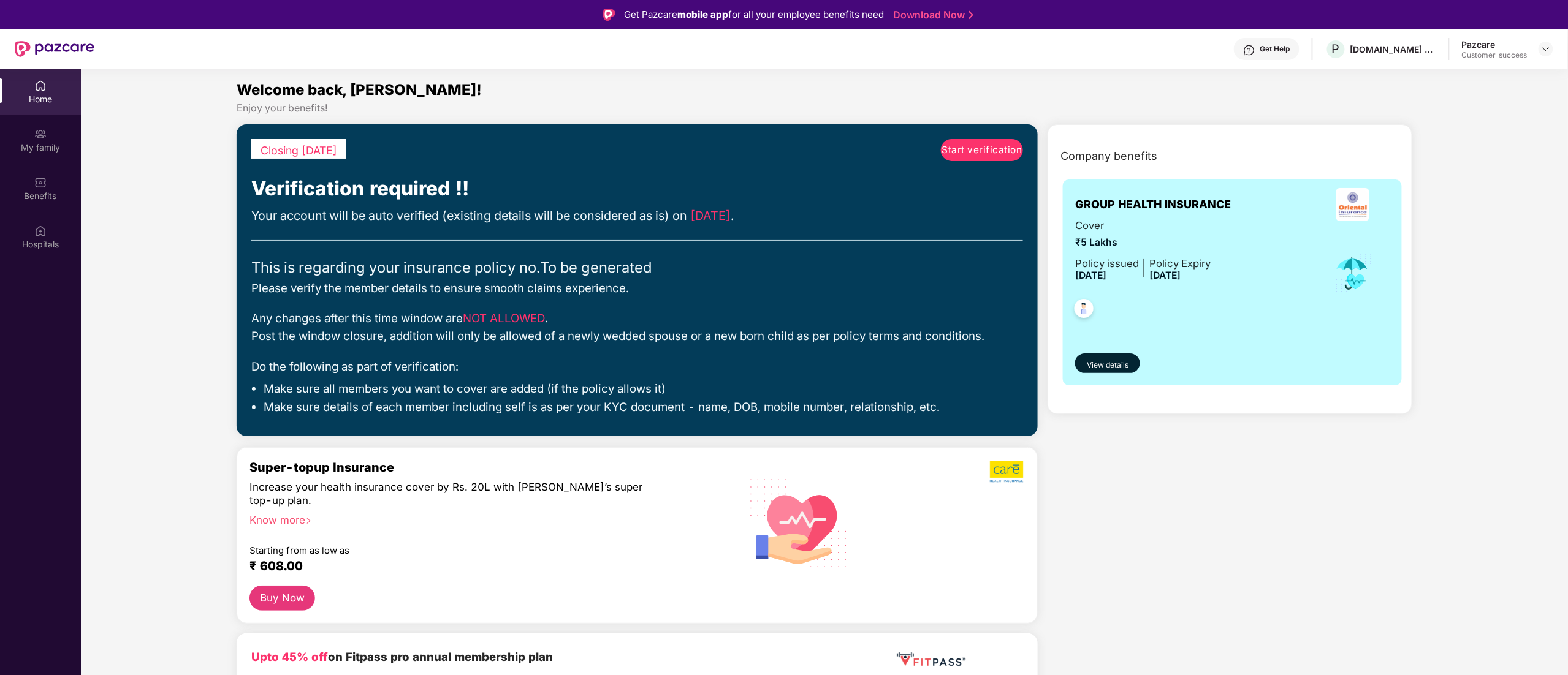
click at [959, 147] on span "Start verification" at bounding box center [982, 150] width 80 height 15
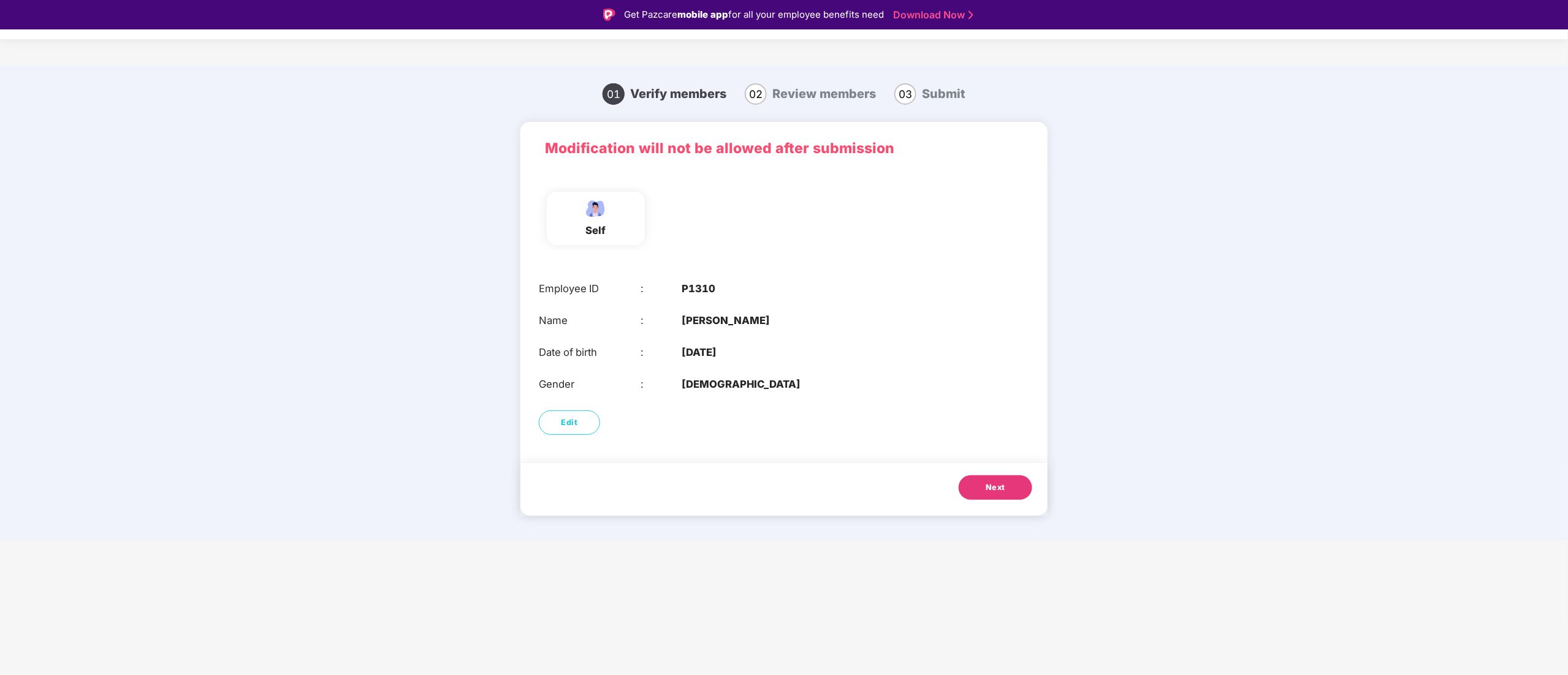
click at [988, 490] on span "Next" at bounding box center [996, 487] width 20 height 12
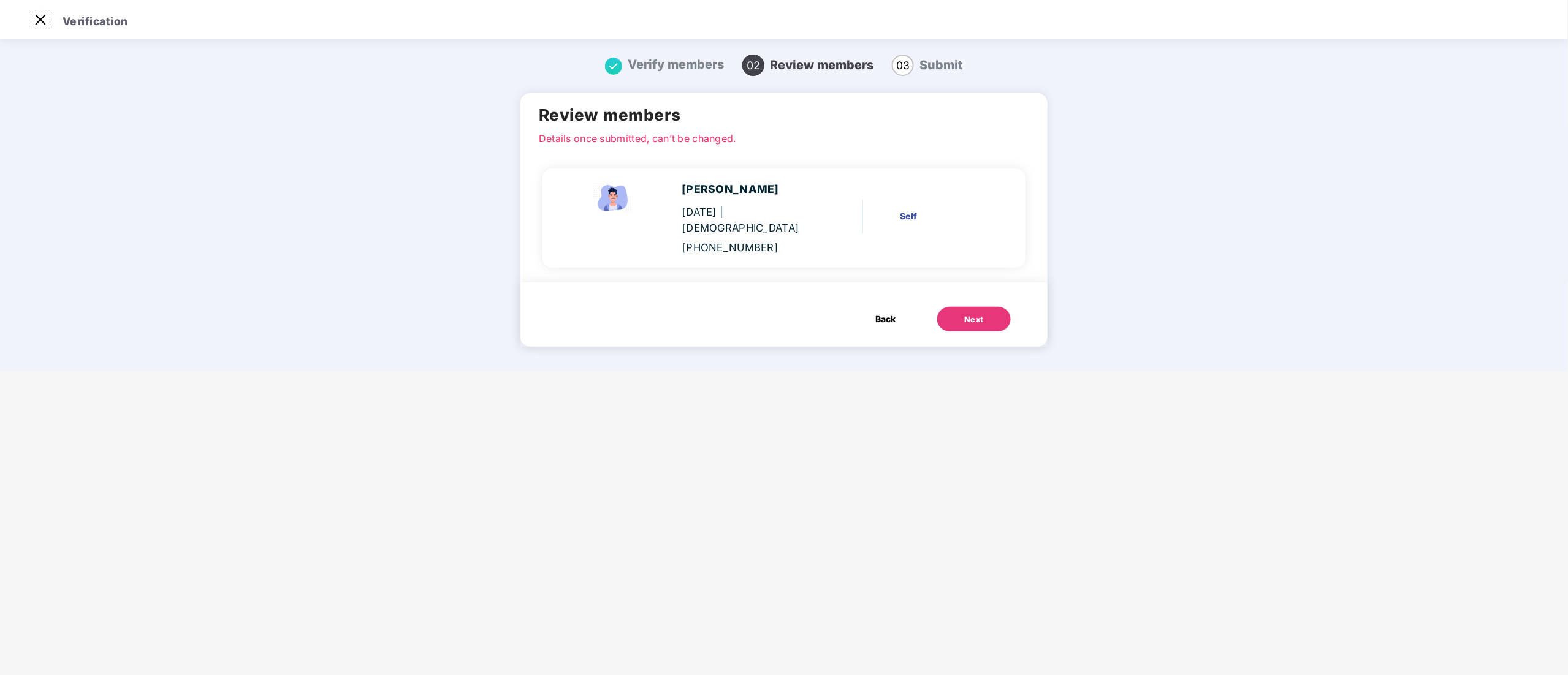
click at [34, 9] on header "Verification" at bounding box center [784, 19] width 1568 height 39
click at [886, 307] on button "Back" at bounding box center [886, 319] width 45 height 24
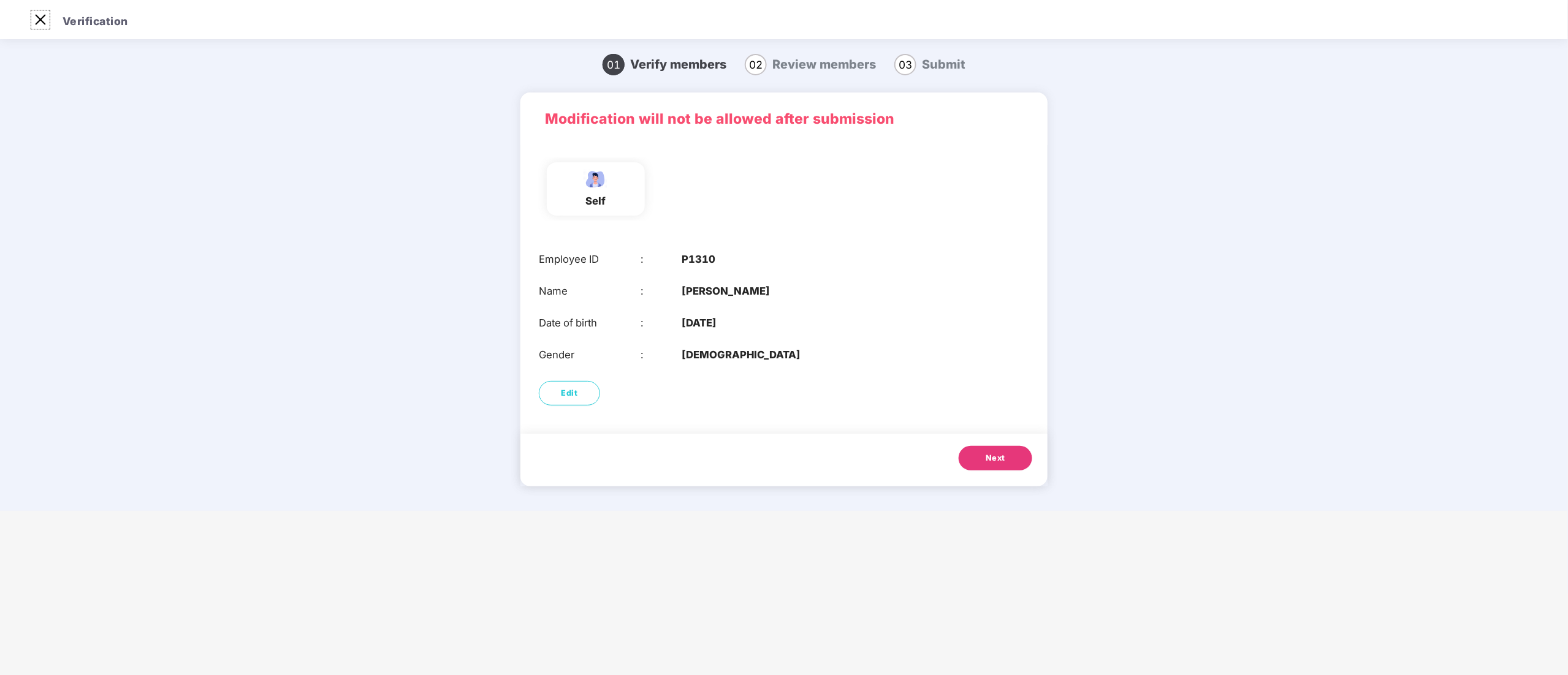
click at [33, 20] on img at bounding box center [41, 20] width 20 height 20
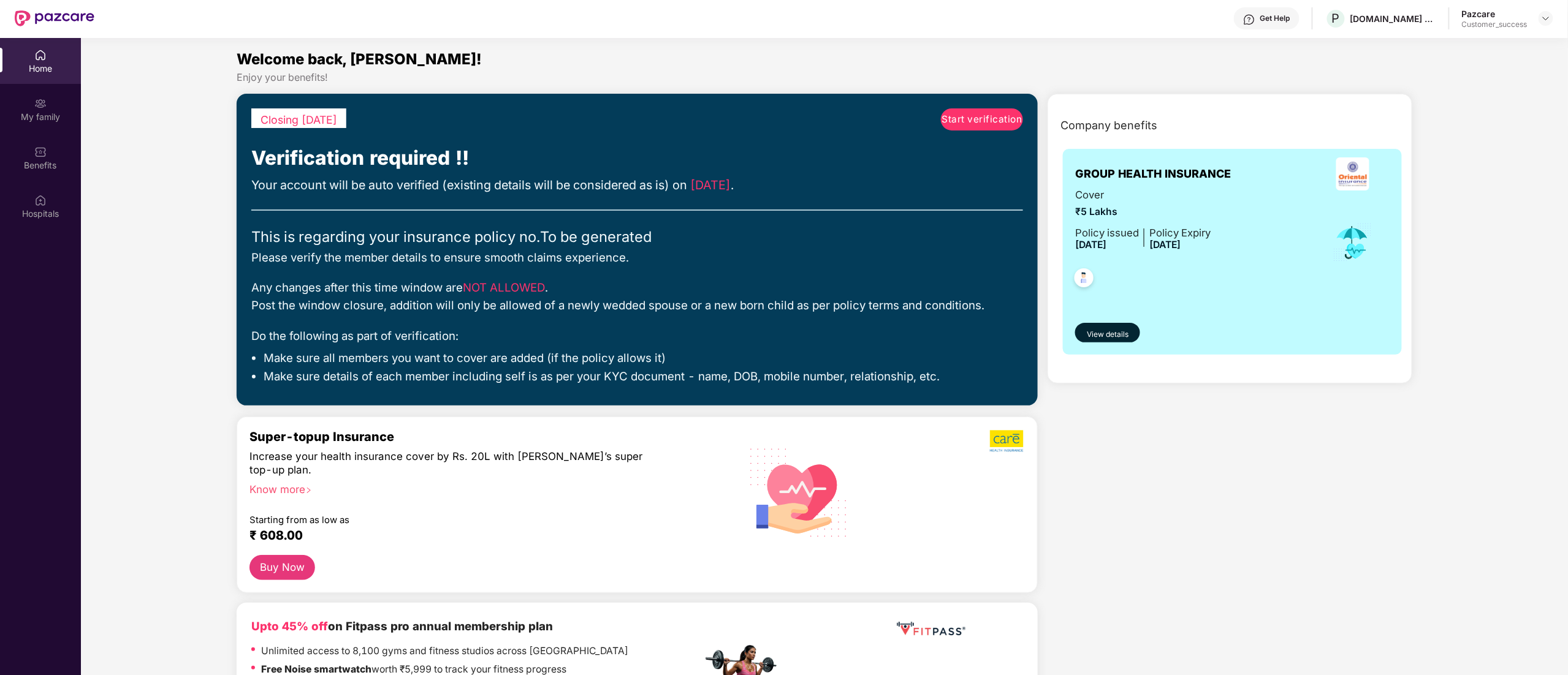
scroll to position [0, 0]
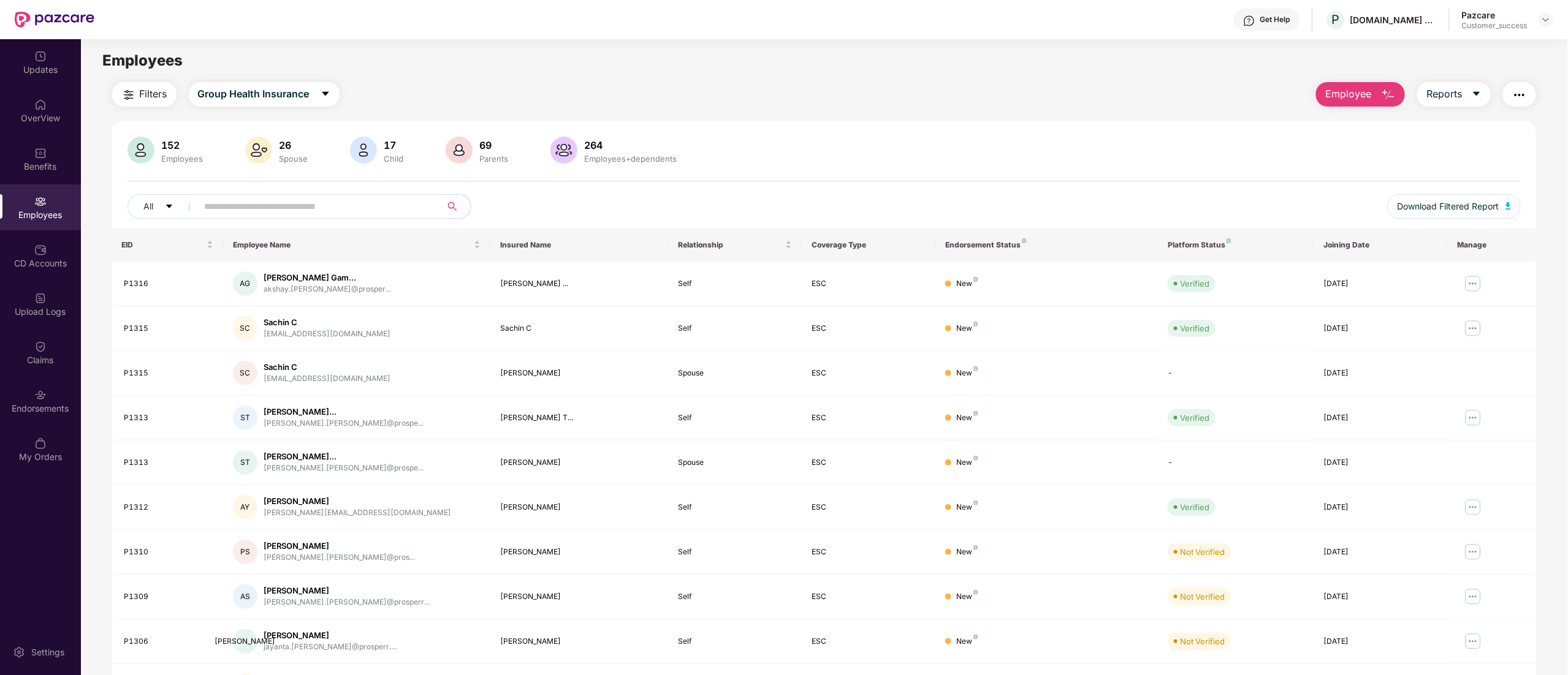
click at [1555, 17] on header "Get Help P PROSPERR.IO PRIVATE LIMITED Pazcare Customer_success" at bounding box center [784, 19] width 1568 height 39
click at [1547, 18] on img at bounding box center [1546, 20] width 10 height 10
click at [1464, 51] on div "Switch to partner view" at bounding box center [1488, 49] width 159 height 24
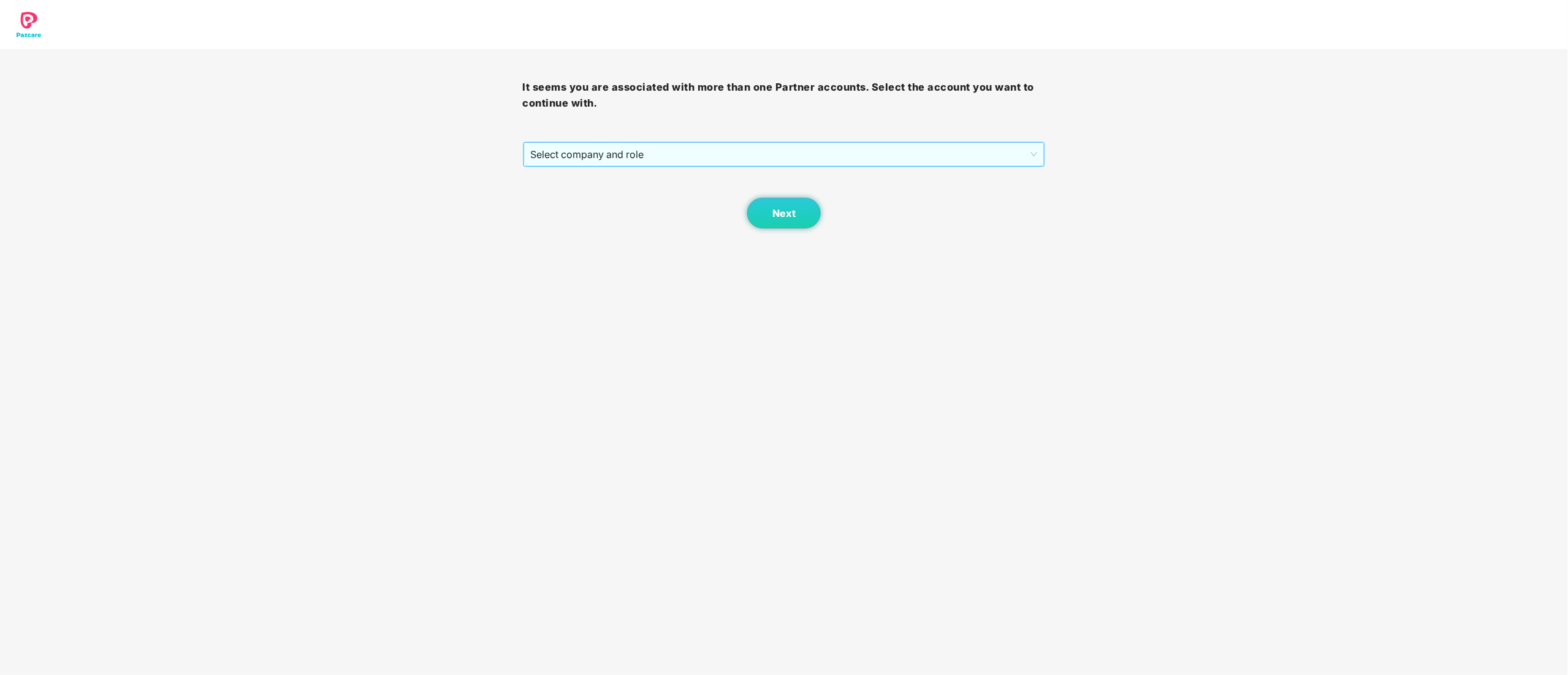
click at [531, 163] on span "Select company and role" at bounding box center [784, 154] width 507 height 23
click at [562, 194] on div "Pazcare - CUSTOMER_SUCCESS" at bounding box center [785, 198] width 508 height 14
click at [798, 212] on button "Next" at bounding box center [783, 213] width 73 height 31
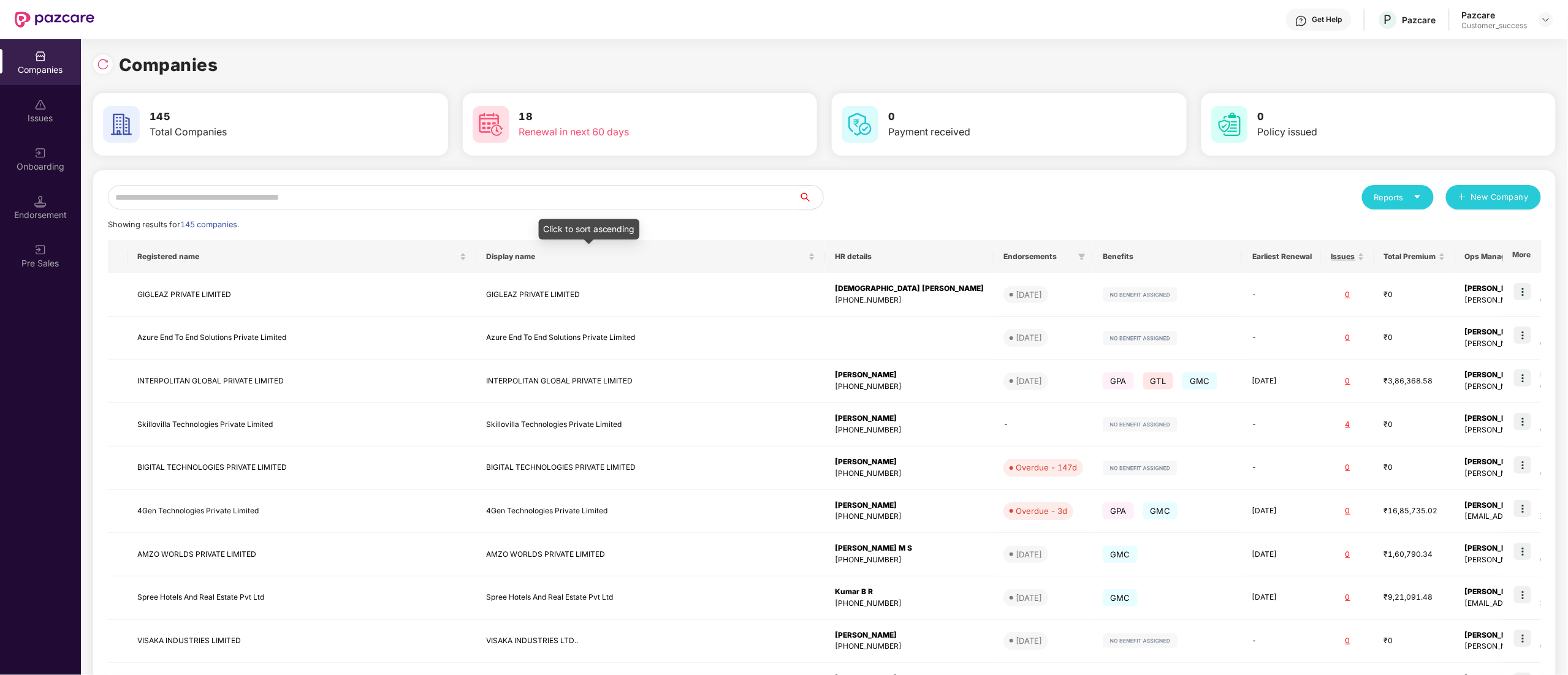
click at [270, 193] on input "text" at bounding box center [453, 197] width 691 height 24
type input "*"
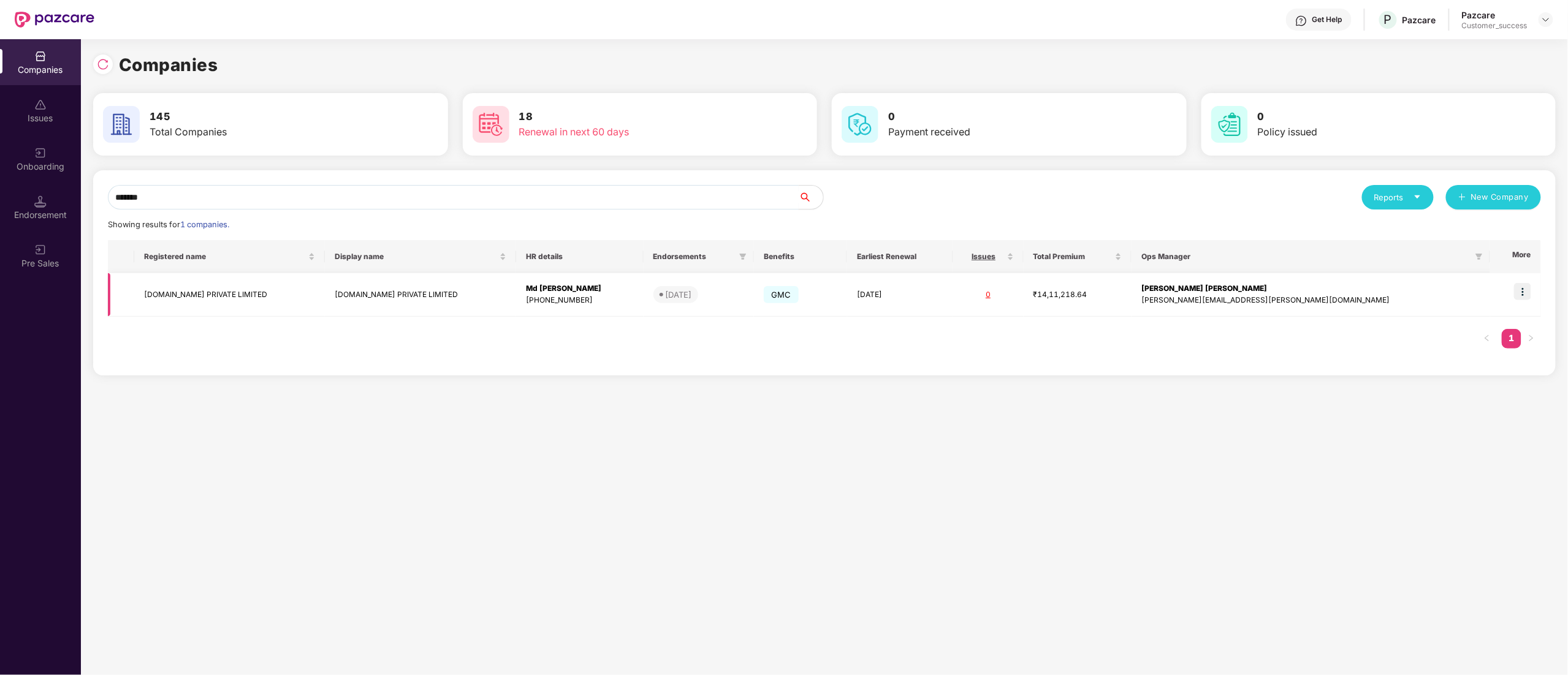
type input "*******"
click at [1523, 289] on img at bounding box center [1523, 291] width 17 height 17
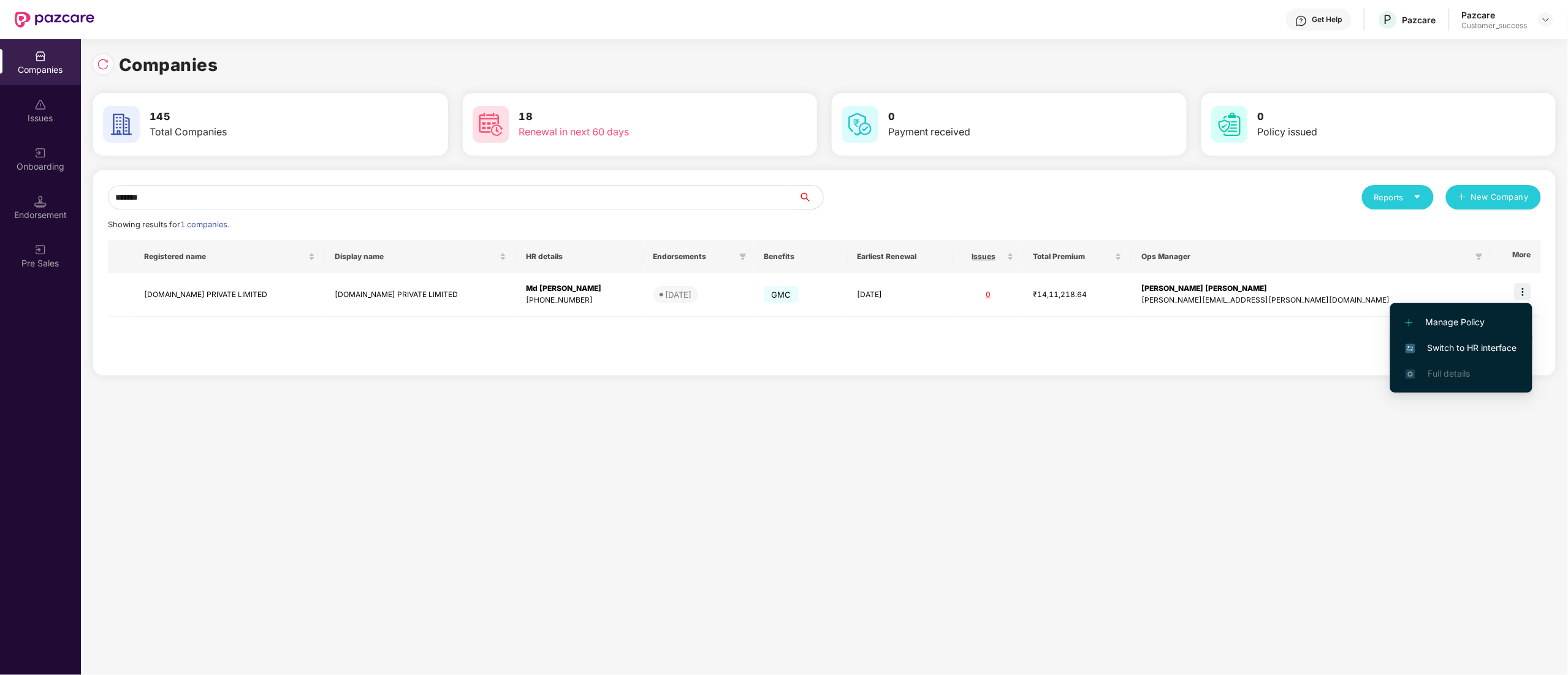
click at [1468, 345] on span "Switch to HR interface" at bounding box center [1461, 347] width 112 height 14
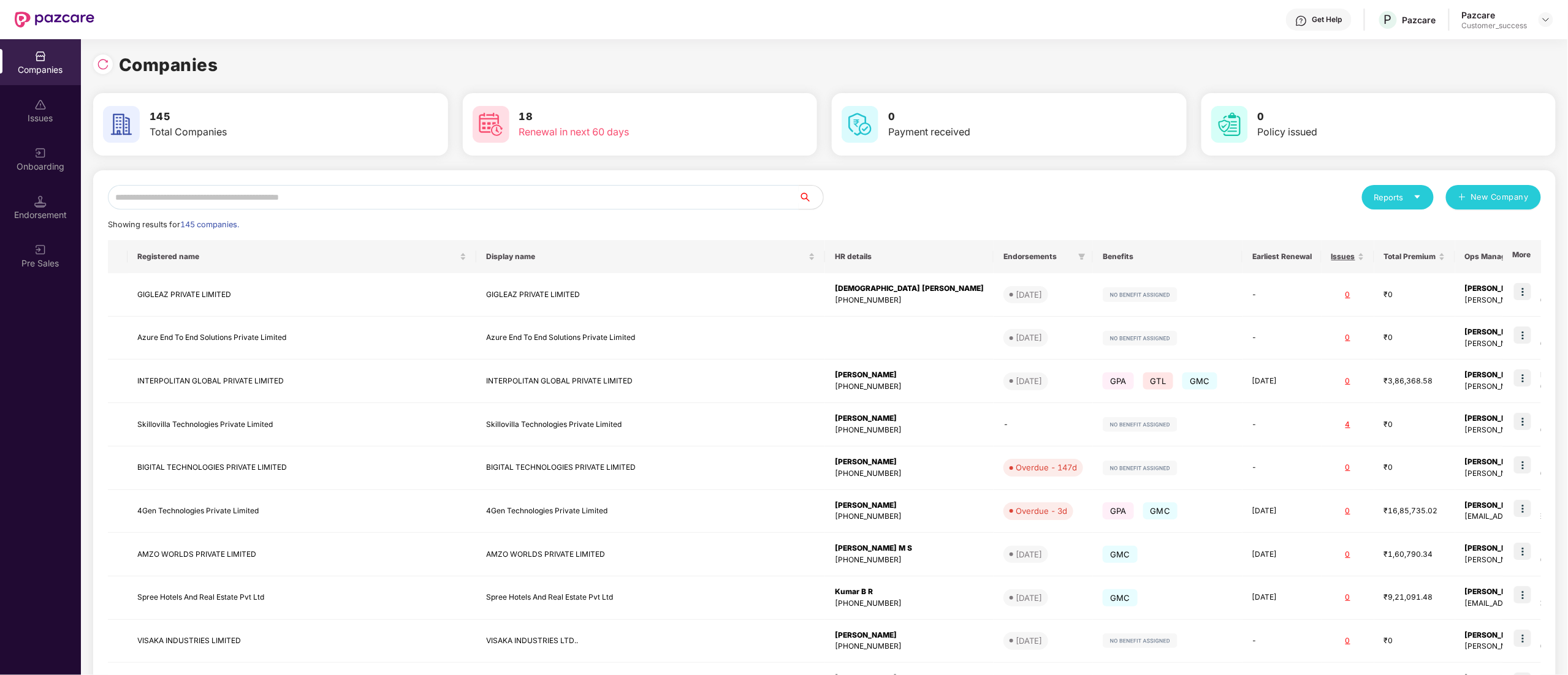
click at [245, 198] on input "text" at bounding box center [453, 197] width 691 height 24
click at [278, 188] on input "text" at bounding box center [453, 197] width 691 height 24
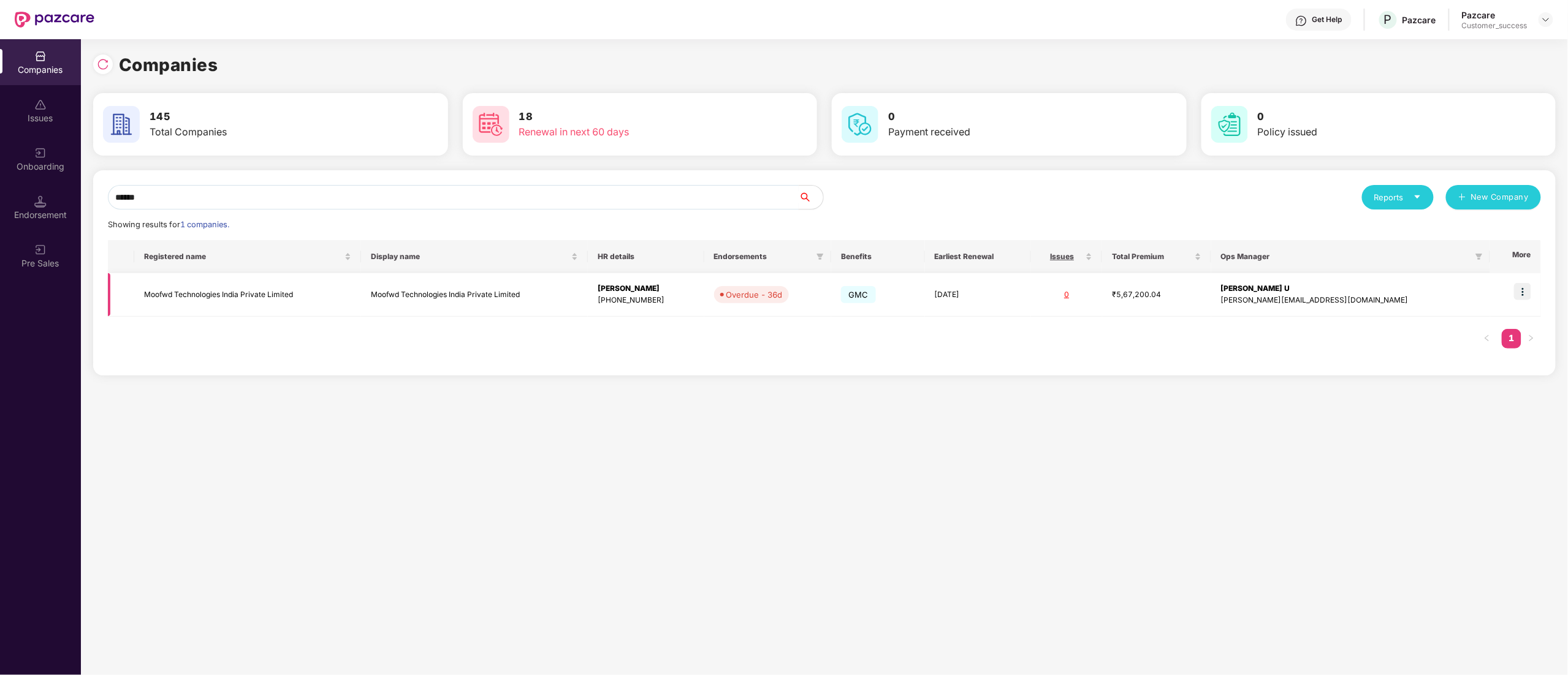
type input "******"
click at [1523, 291] on img at bounding box center [1523, 291] width 17 height 17
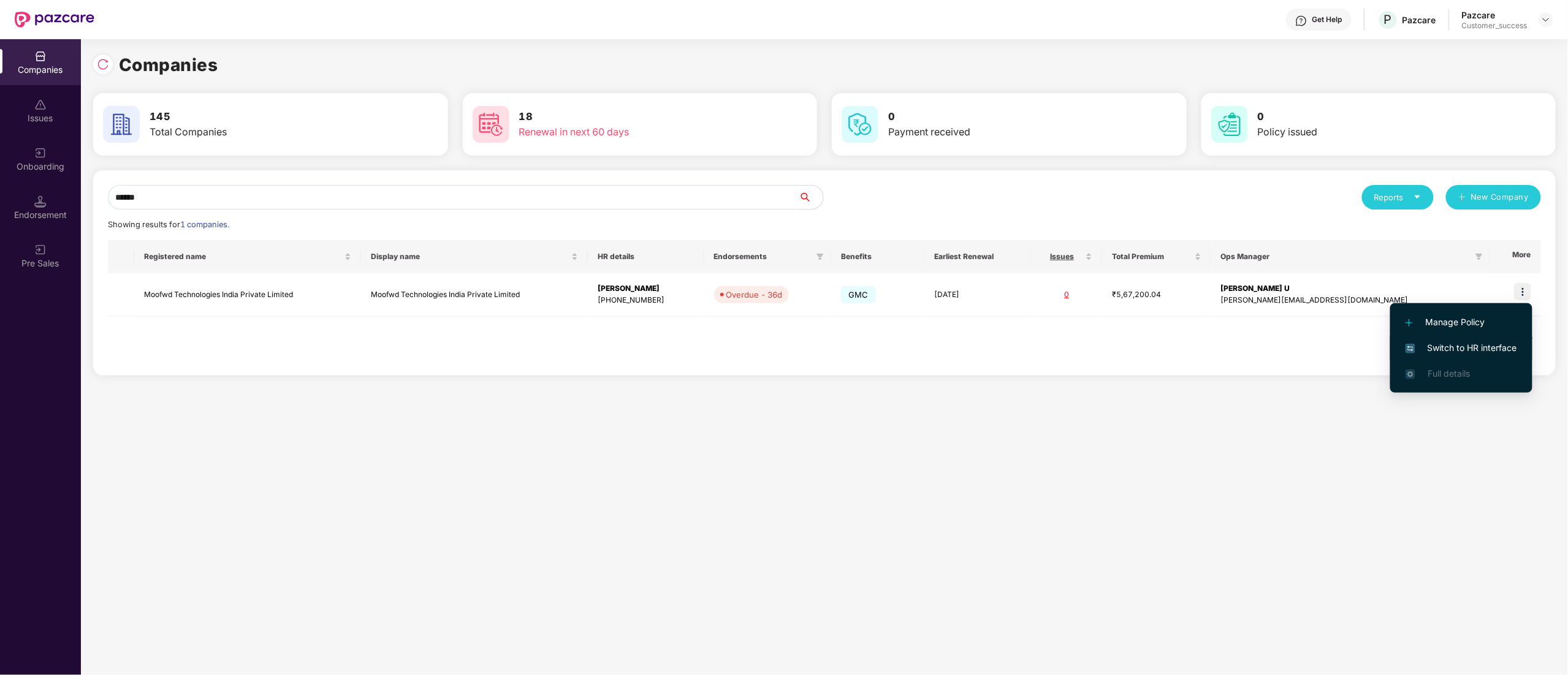
click at [1509, 341] on span "Switch to HR interface" at bounding box center [1461, 347] width 112 height 14
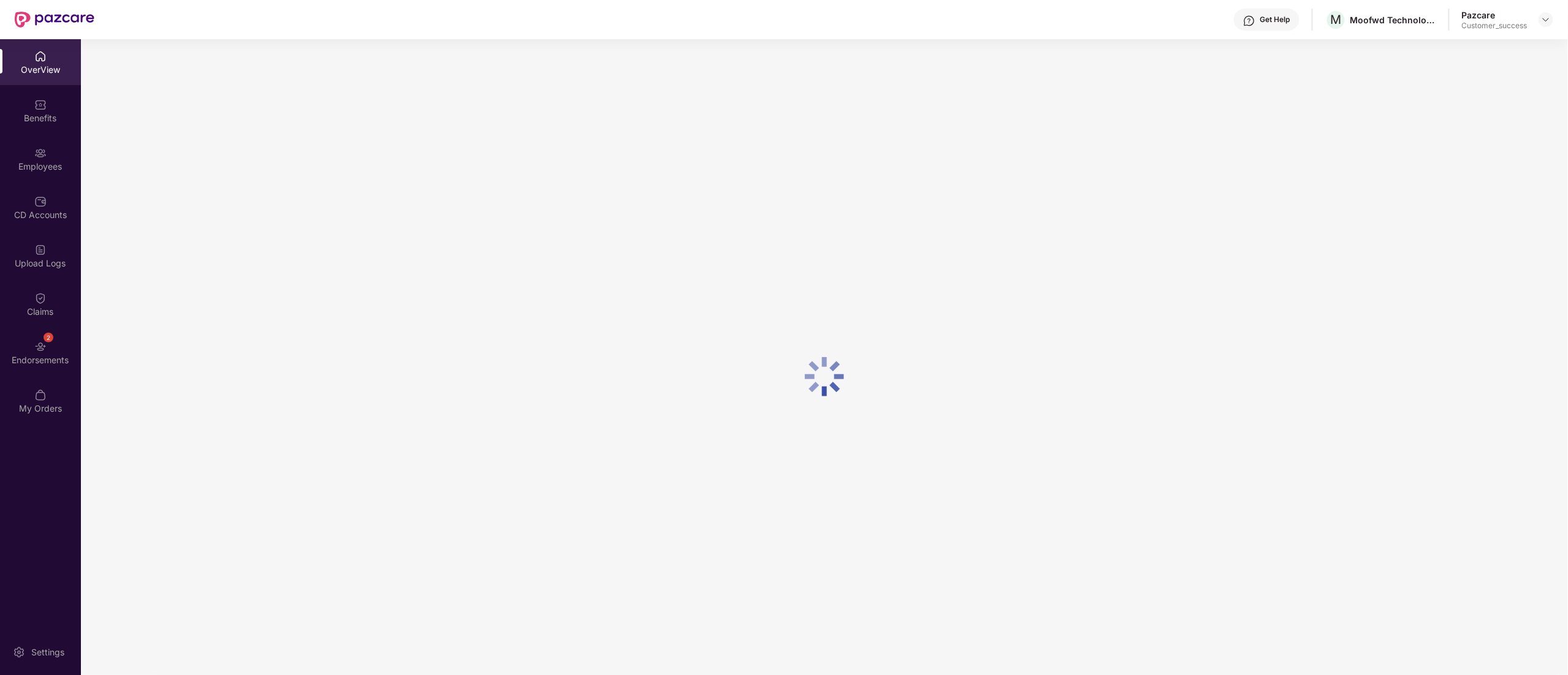
click at [37, 124] on div "Benefits" at bounding box center [41, 118] width 81 height 12
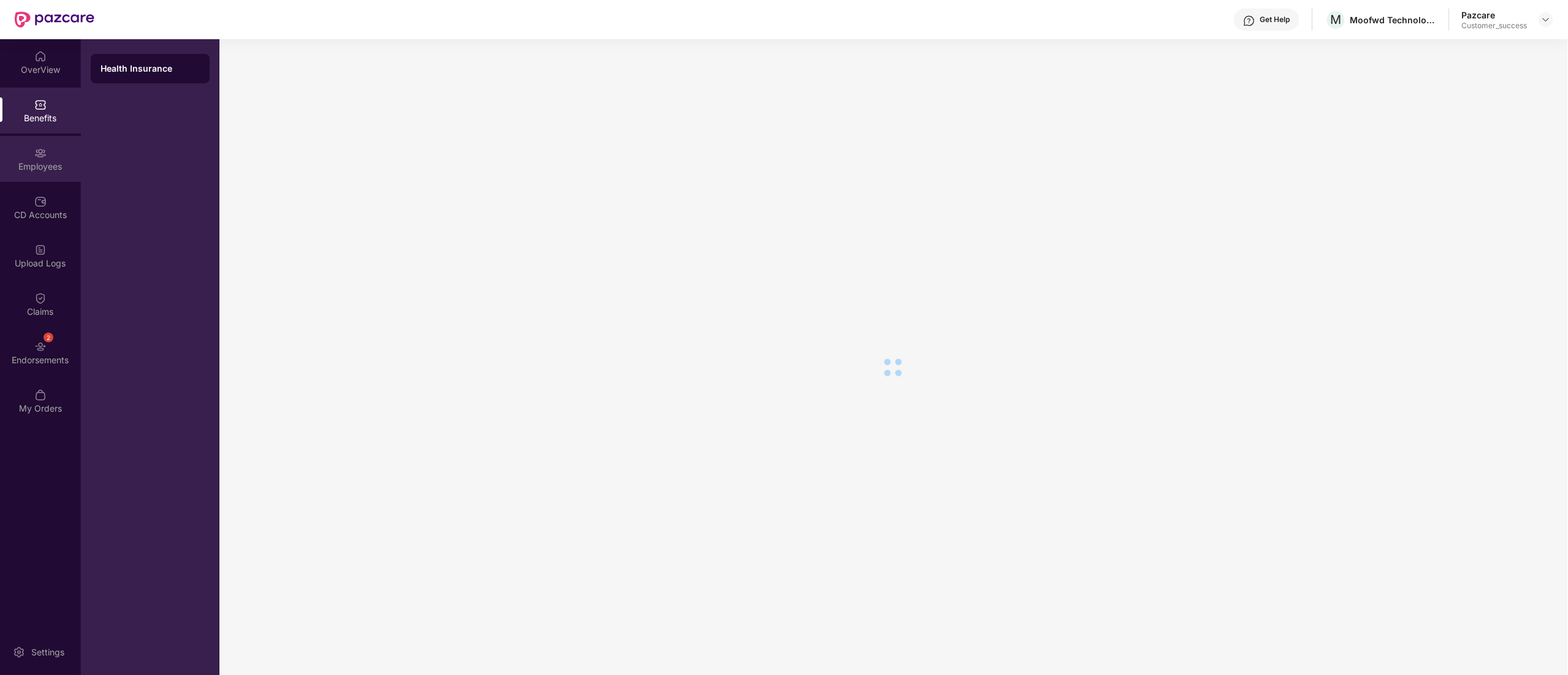
click at [36, 168] on div "Employees" at bounding box center [41, 166] width 81 height 12
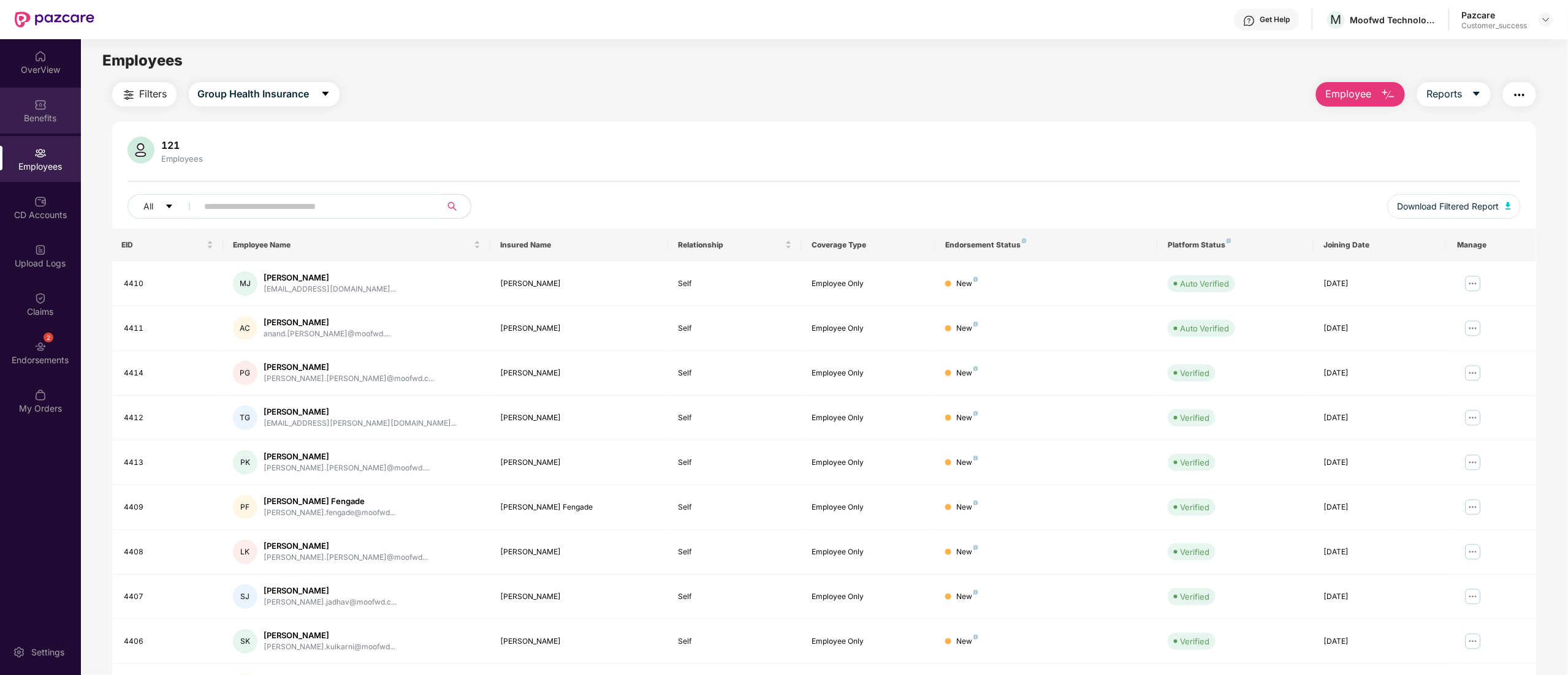
click at [43, 107] on img at bounding box center [40, 104] width 12 height 12
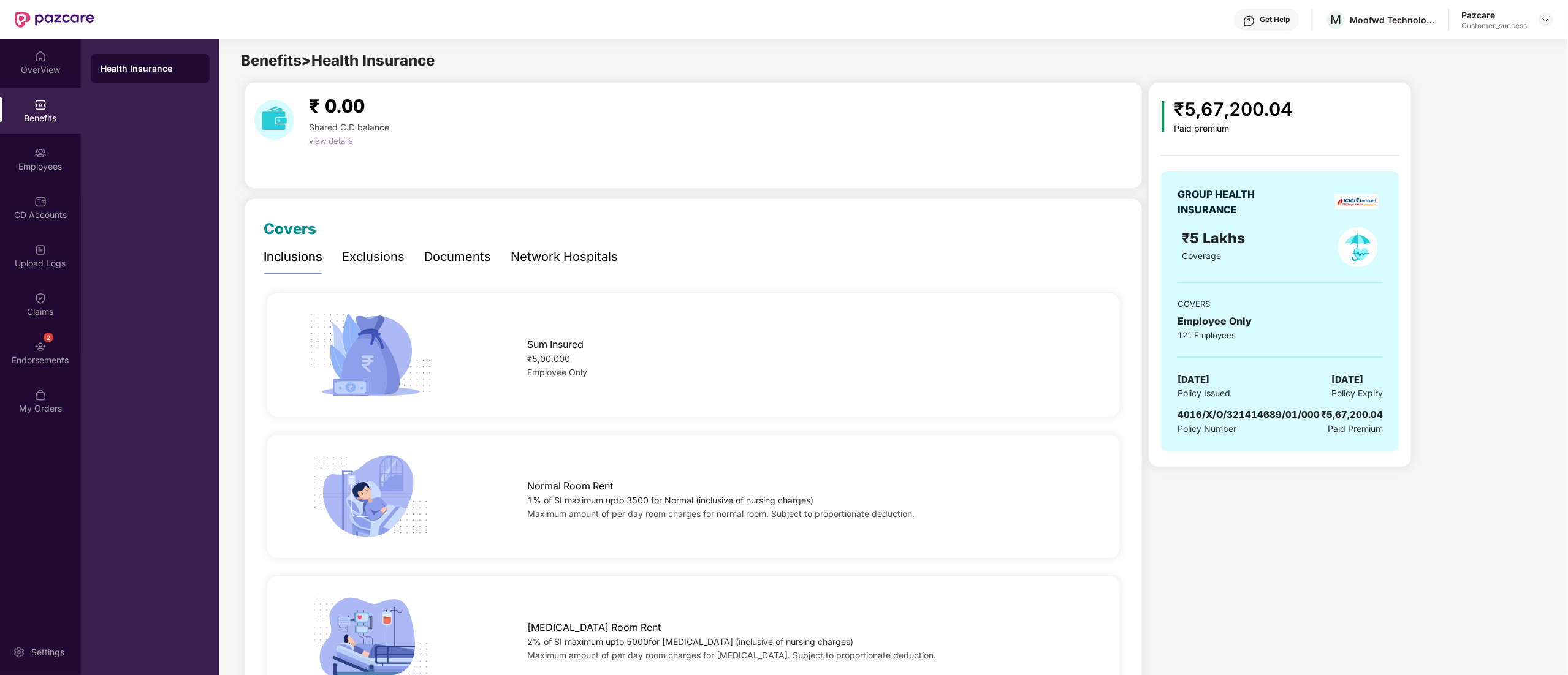
click at [1219, 413] on span "4016/X/O/321414689/01/000" at bounding box center [1249, 414] width 142 height 11
drag, startPoint x: 1321, startPoint y: 416, endPoint x: 1170, endPoint y: 411, distance: 151.1
click at [1170, 411] on div "GROUP HEALTH INSURANCE ₹5 Lakhs Coverage COVERS Employee Only 121 Employees 18 …" at bounding box center [1280, 311] width 237 height 281
copy span "4016/X/O/321414689/01/000"
